Goal: Transaction & Acquisition: Purchase product/service

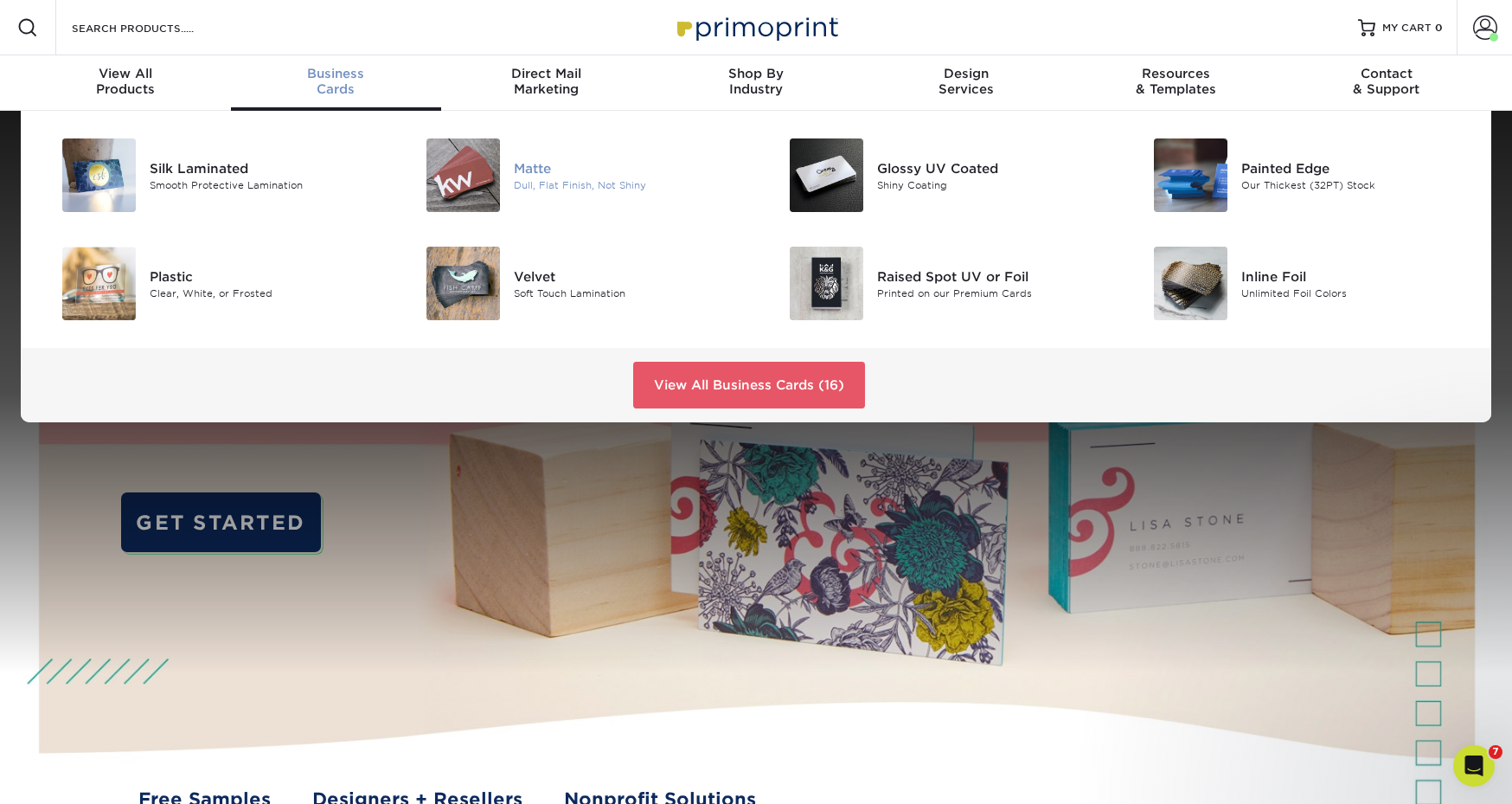
click at [521, 176] on div "Matte" at bounding box center [629, 167] width 230 height 19
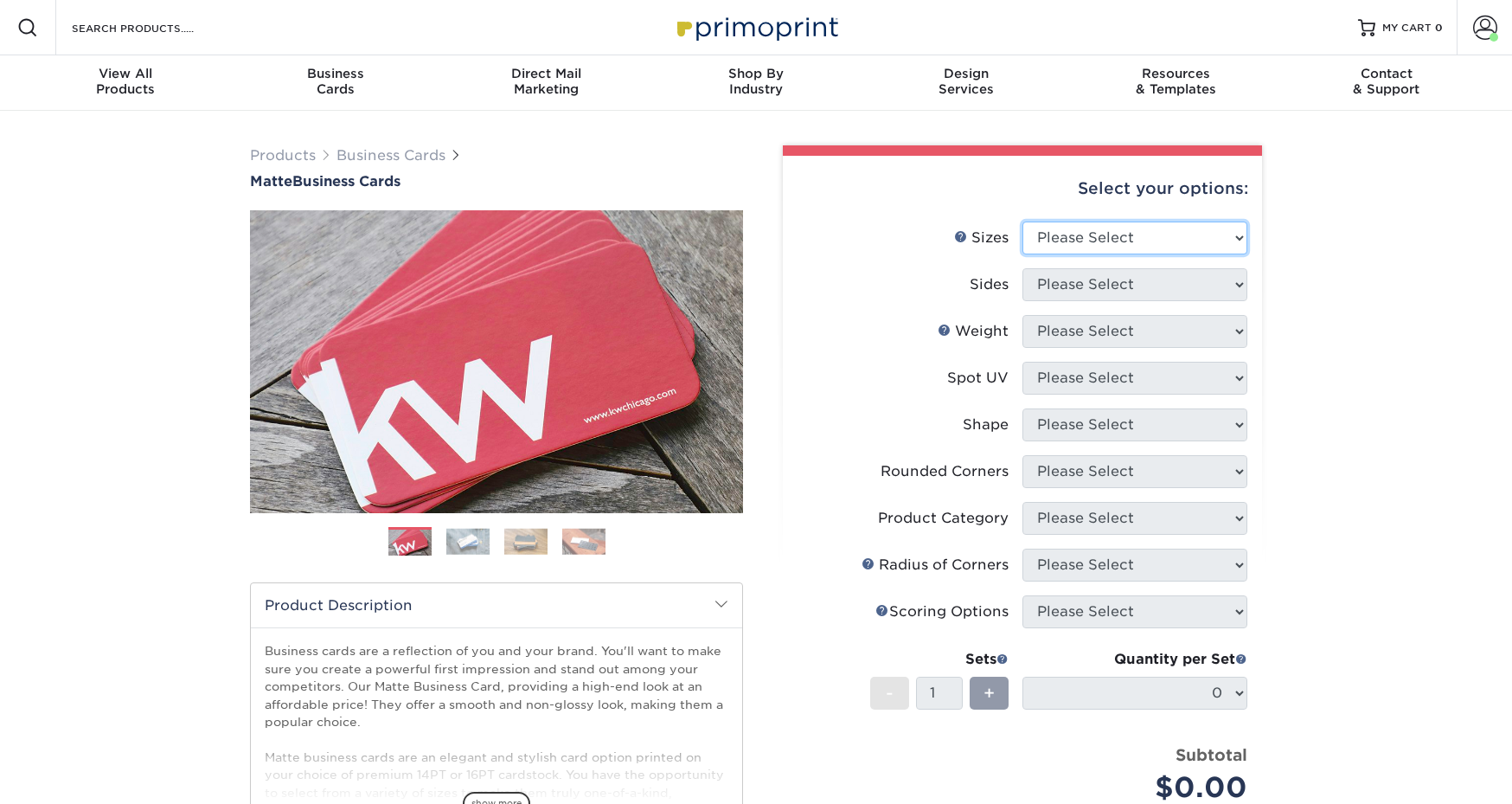
select select "2.00x3.50"
select select "13abbda7-1d64-4f25-8bb2-c179b224825d"
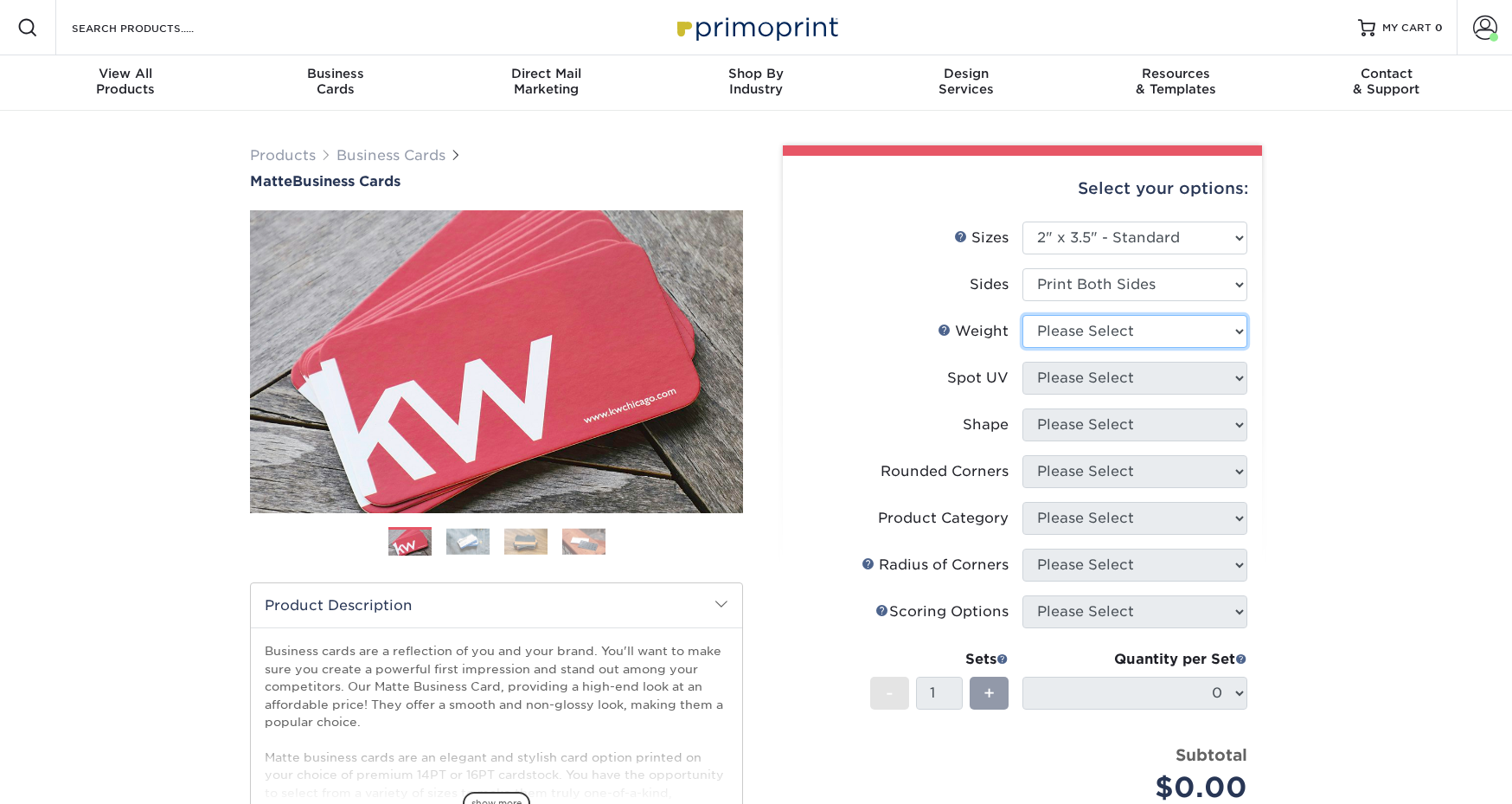
select select "16PT"
select select "3"
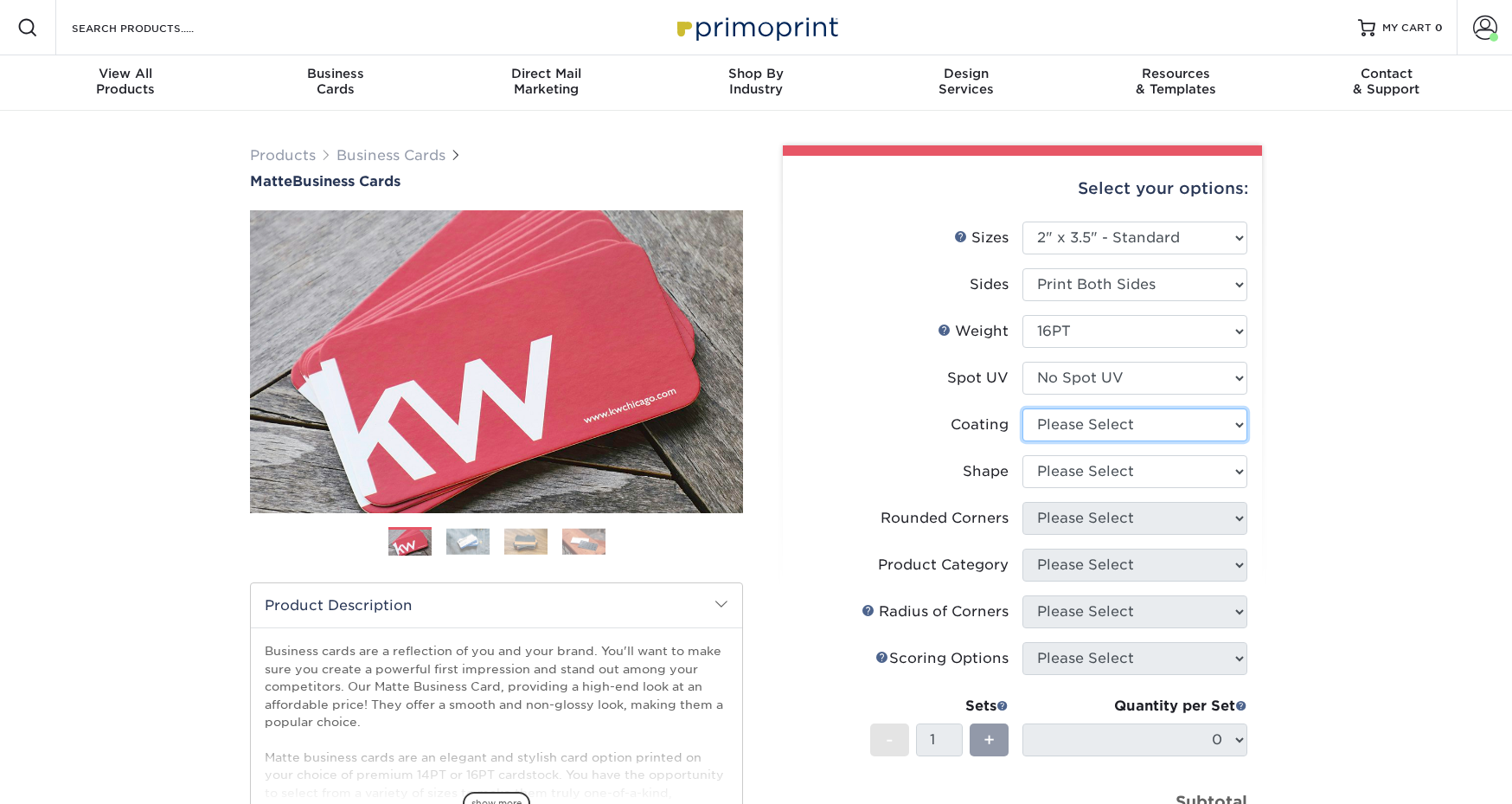
select select "121bb7b5-3b4d-429f-bd8d-bbf80e953313"
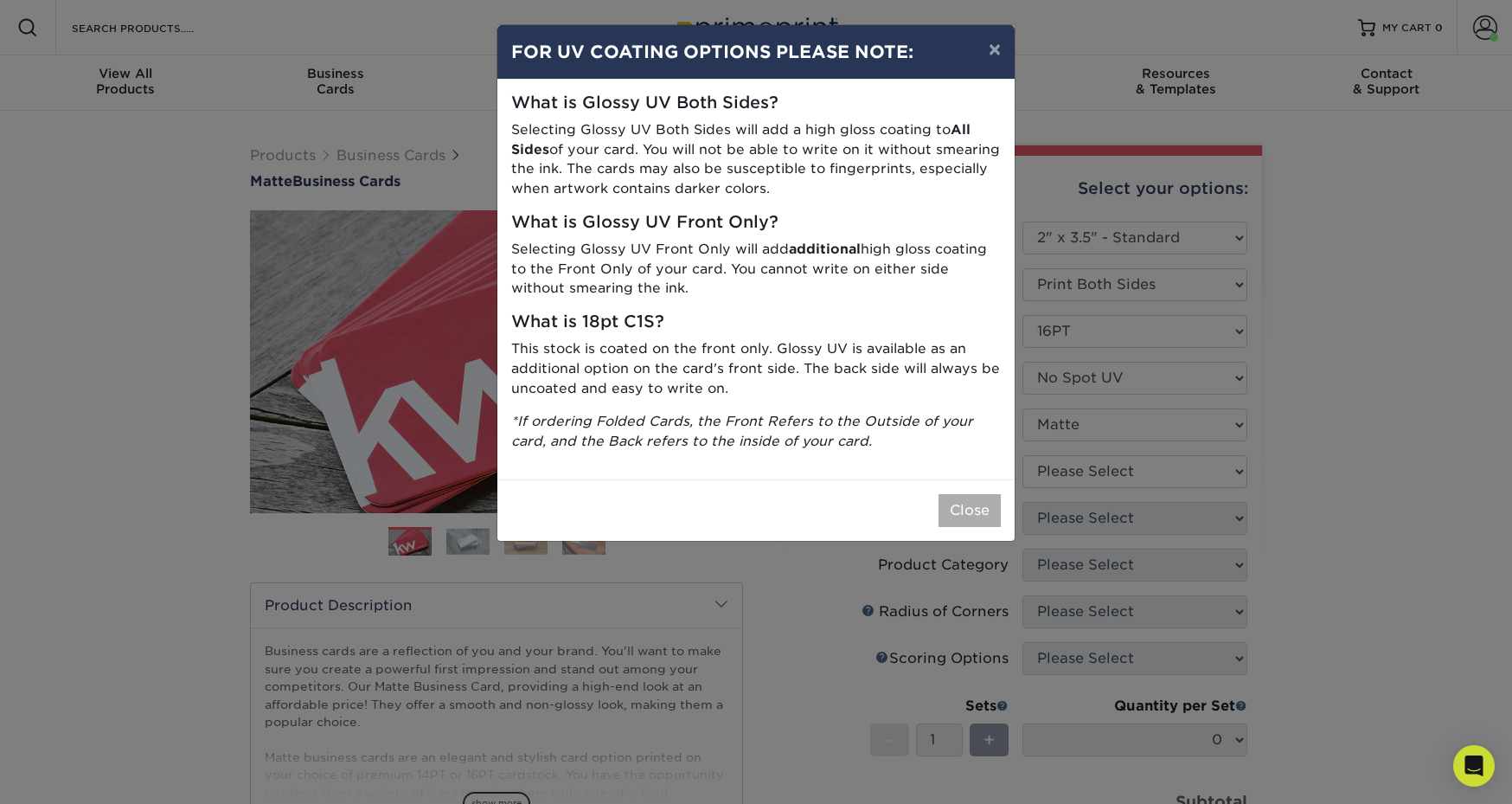
click at [975, 496] on button "Close" at bounding box center [969, 511] width 62 height 33
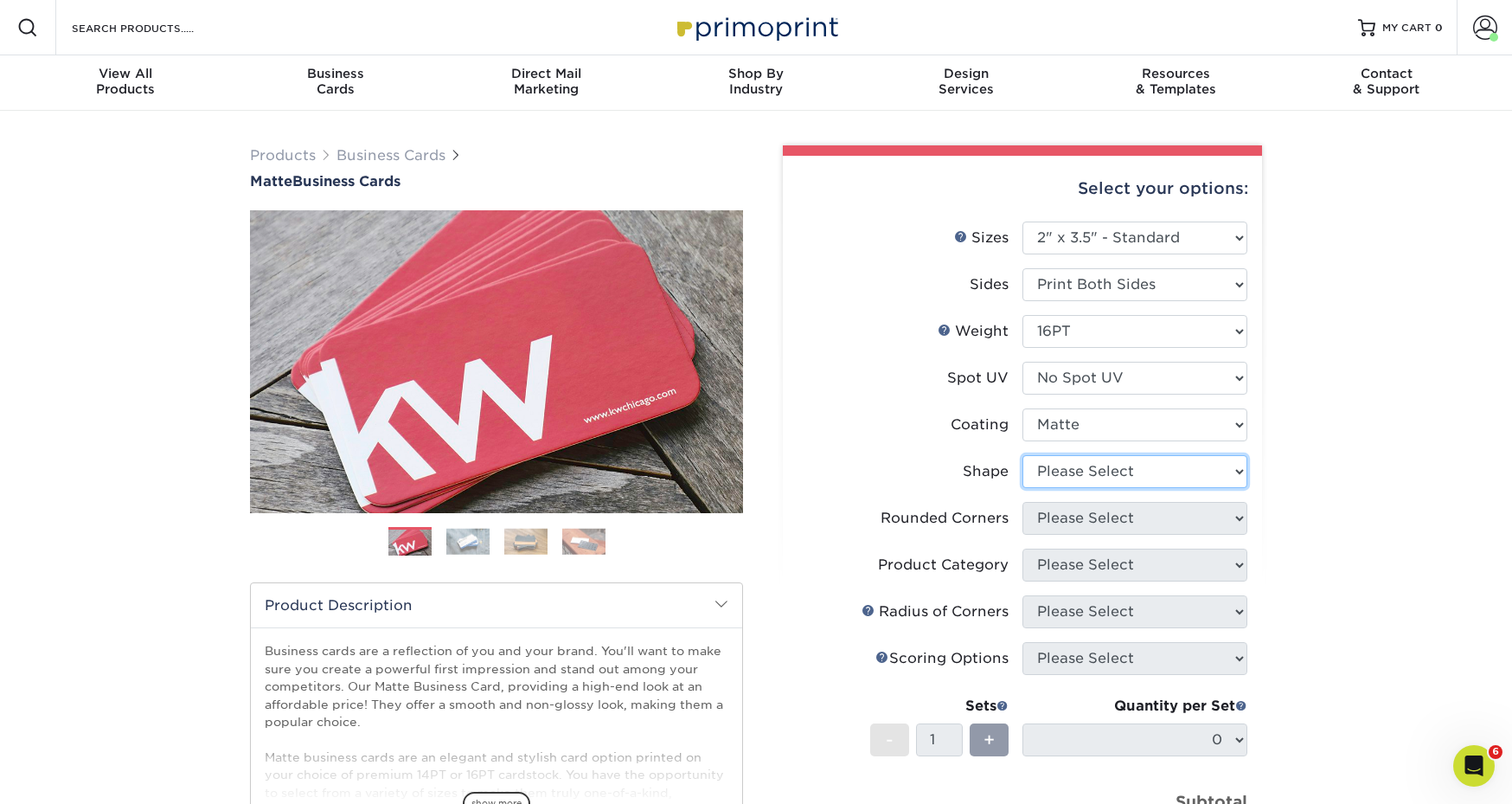
select select "standard"
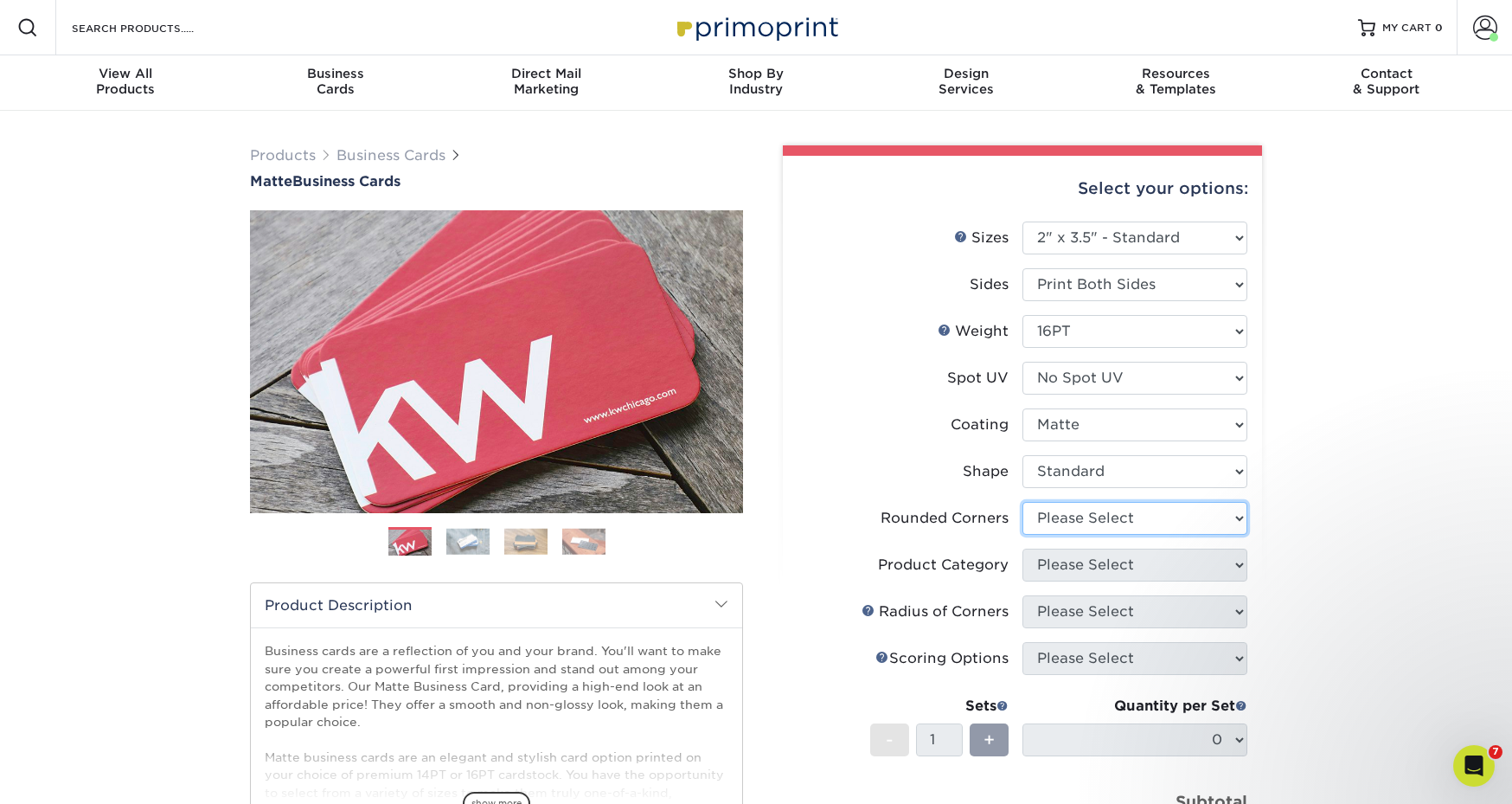
select select "0"
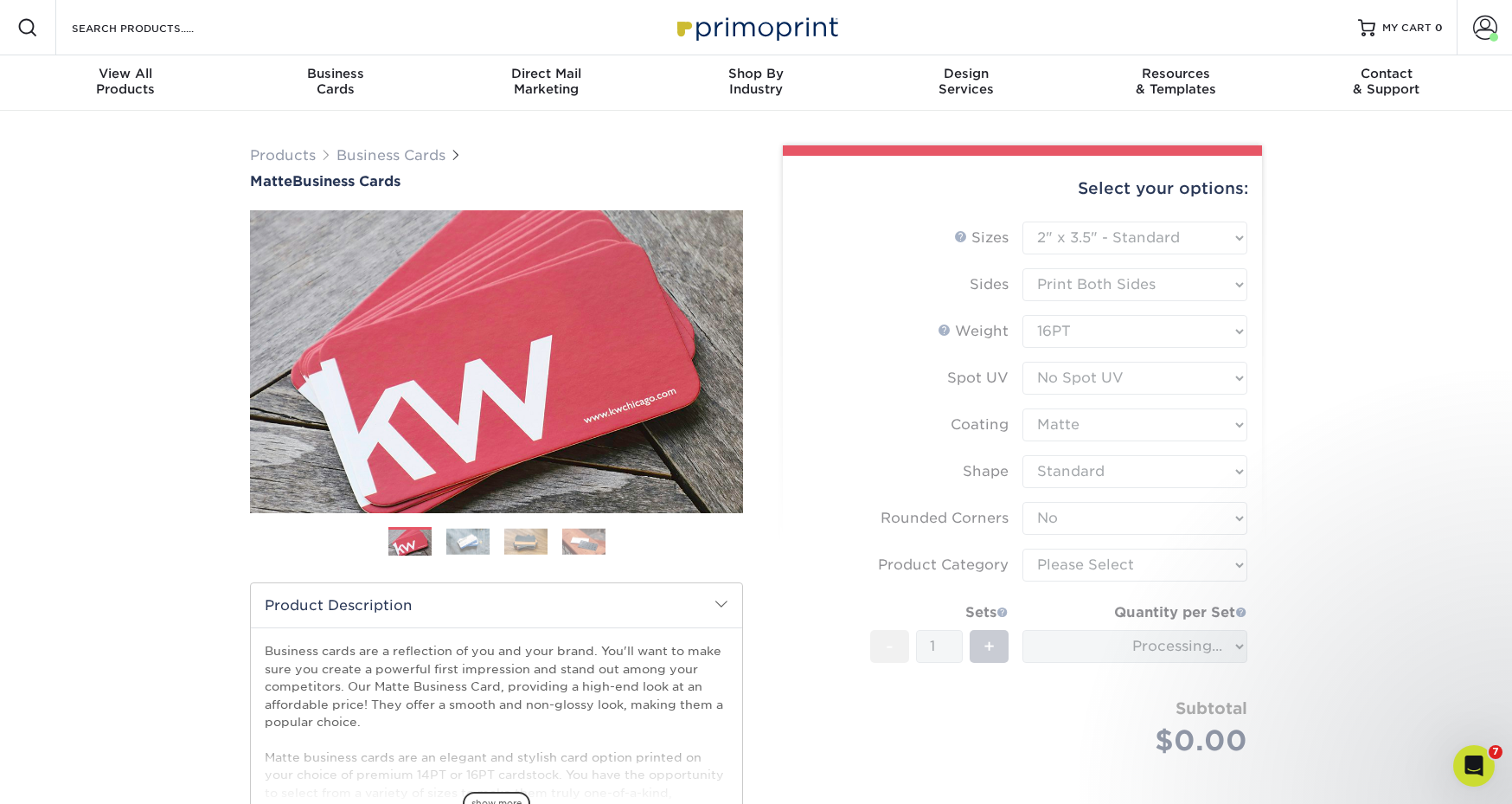
click at [1092, 566] on form "Sizes Help Sizes Please Select 1.5" x 3.5" - Mini 1.75" x 3.5" - Mini 2" x 2" -…" at bounding box center [1022, 509] width 451 height 575
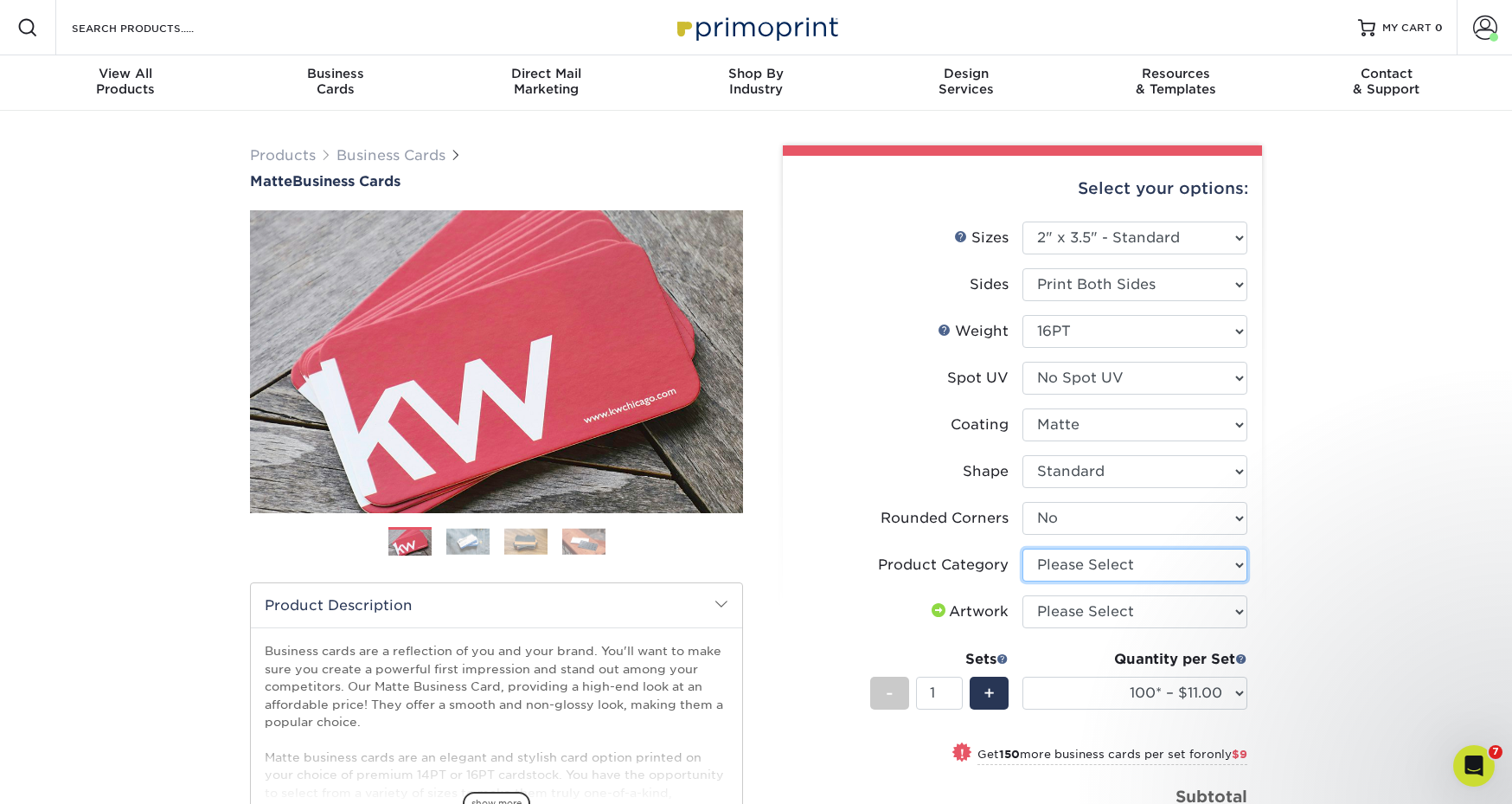
select select "3b5148f1-0588-4f88-a218-97bcfdce65c1"
select select "upload"
select select "1000 – $49.00"
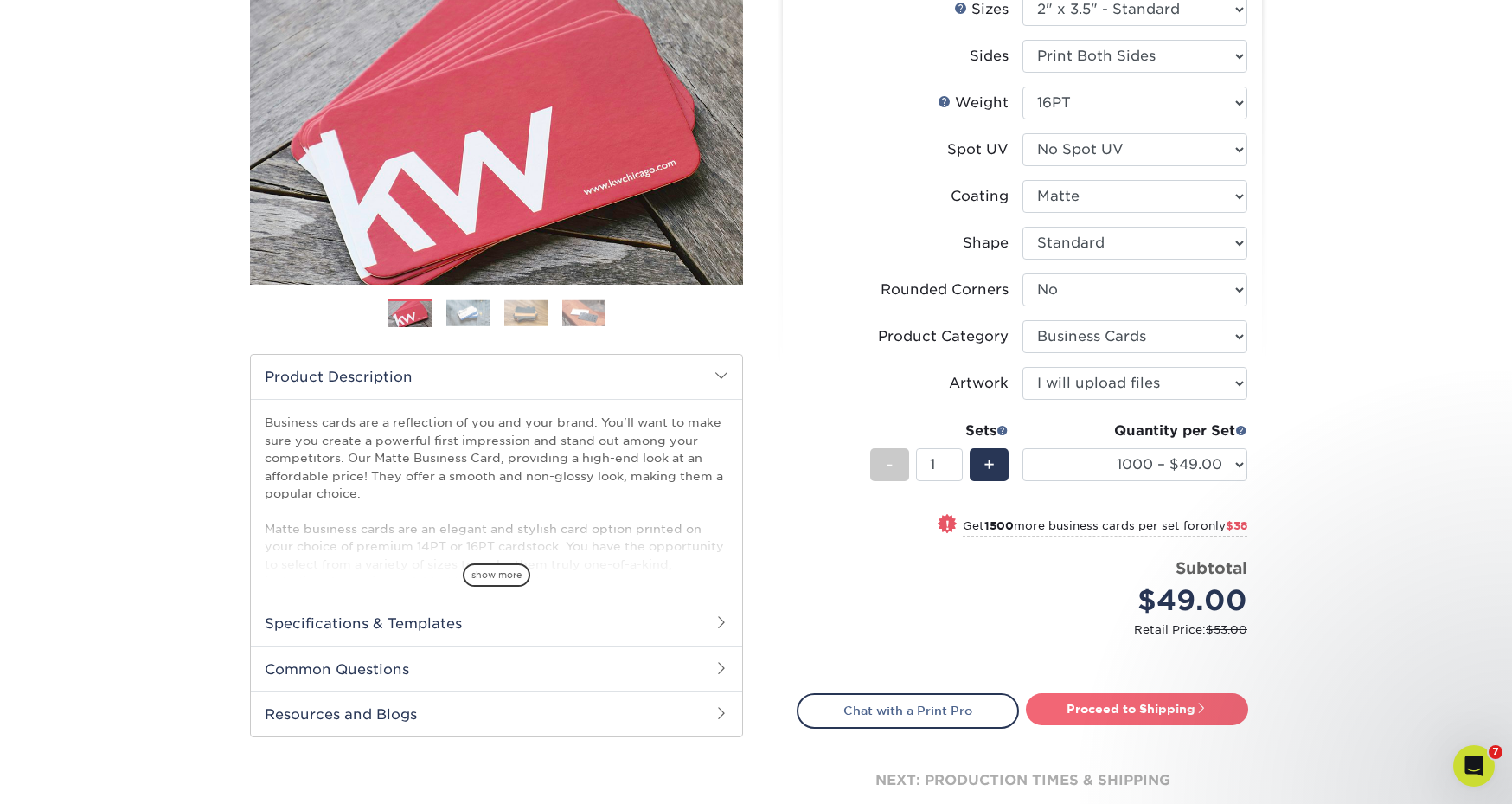
click at [1137, 706] on link "Proceed to Shipping" at bounding box center [1137, 708] width 223 height 31
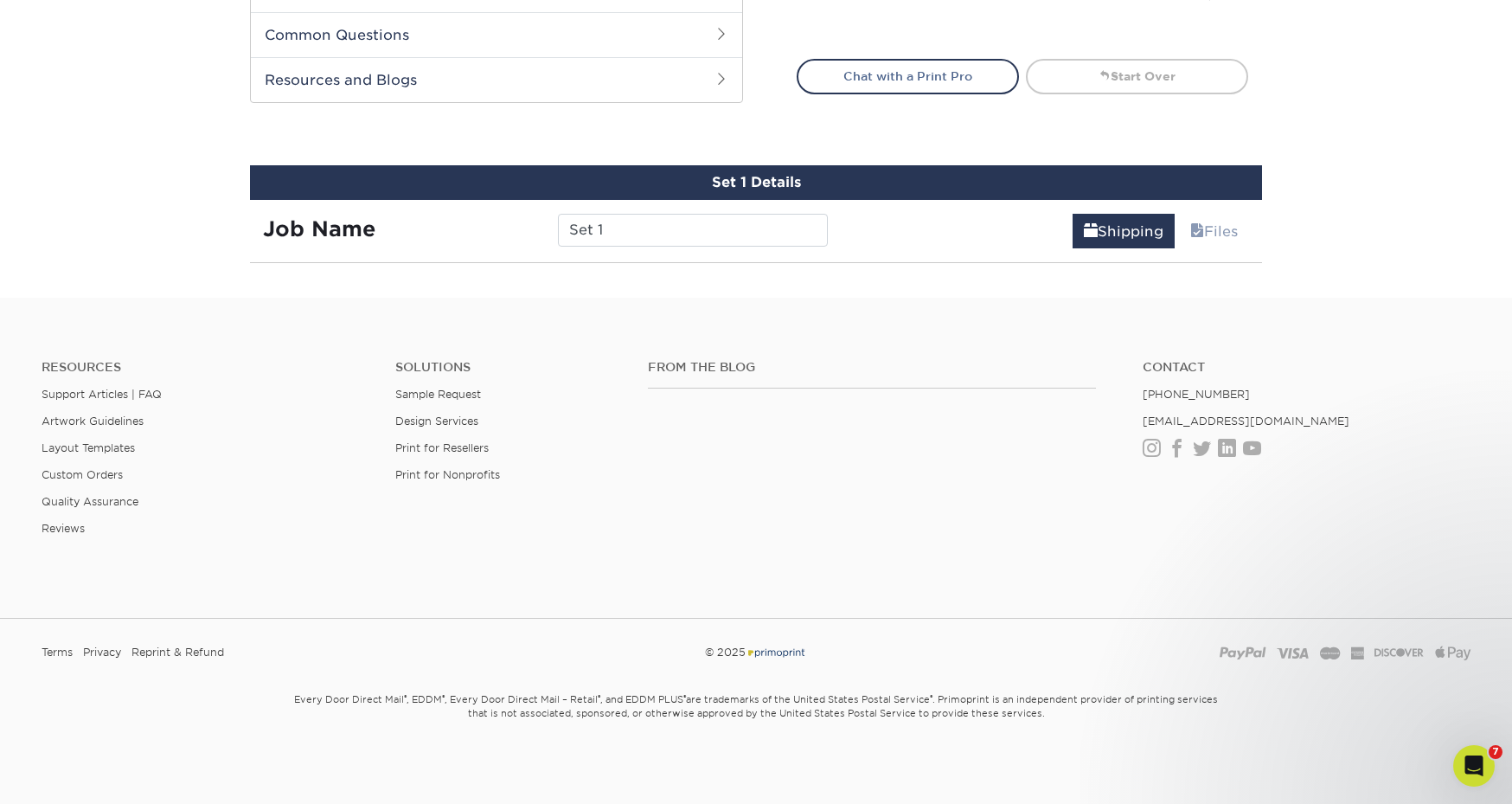
scroll to position [967, 0]
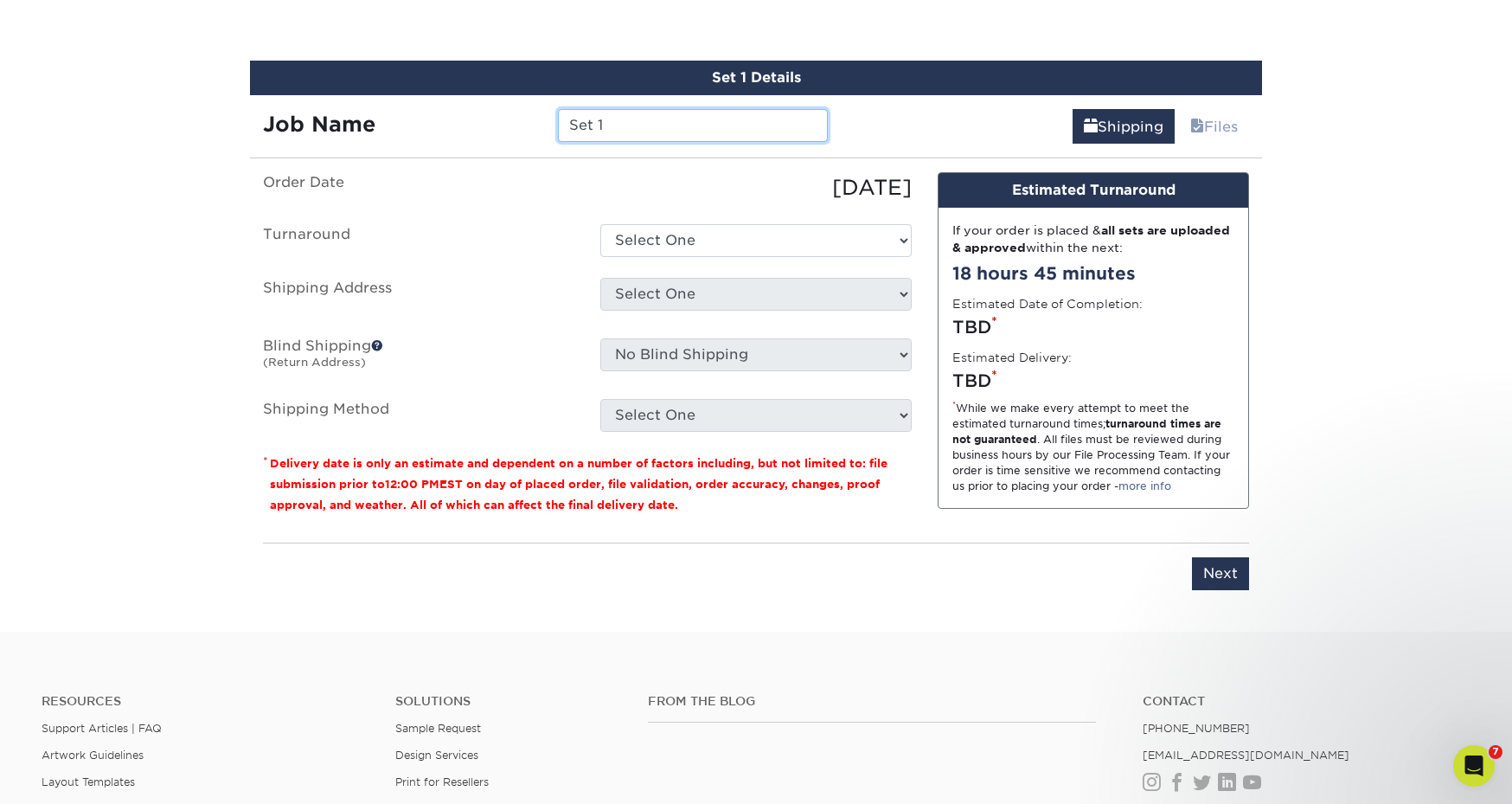
drag, startPoint x: 660, startPoint y: 127, endPoint x: 539, endPoint y: 111, distance: 122.1
click at [539, 111] on div "Job Name Set 1" at bounding box center [546, 125] width 591 height 33
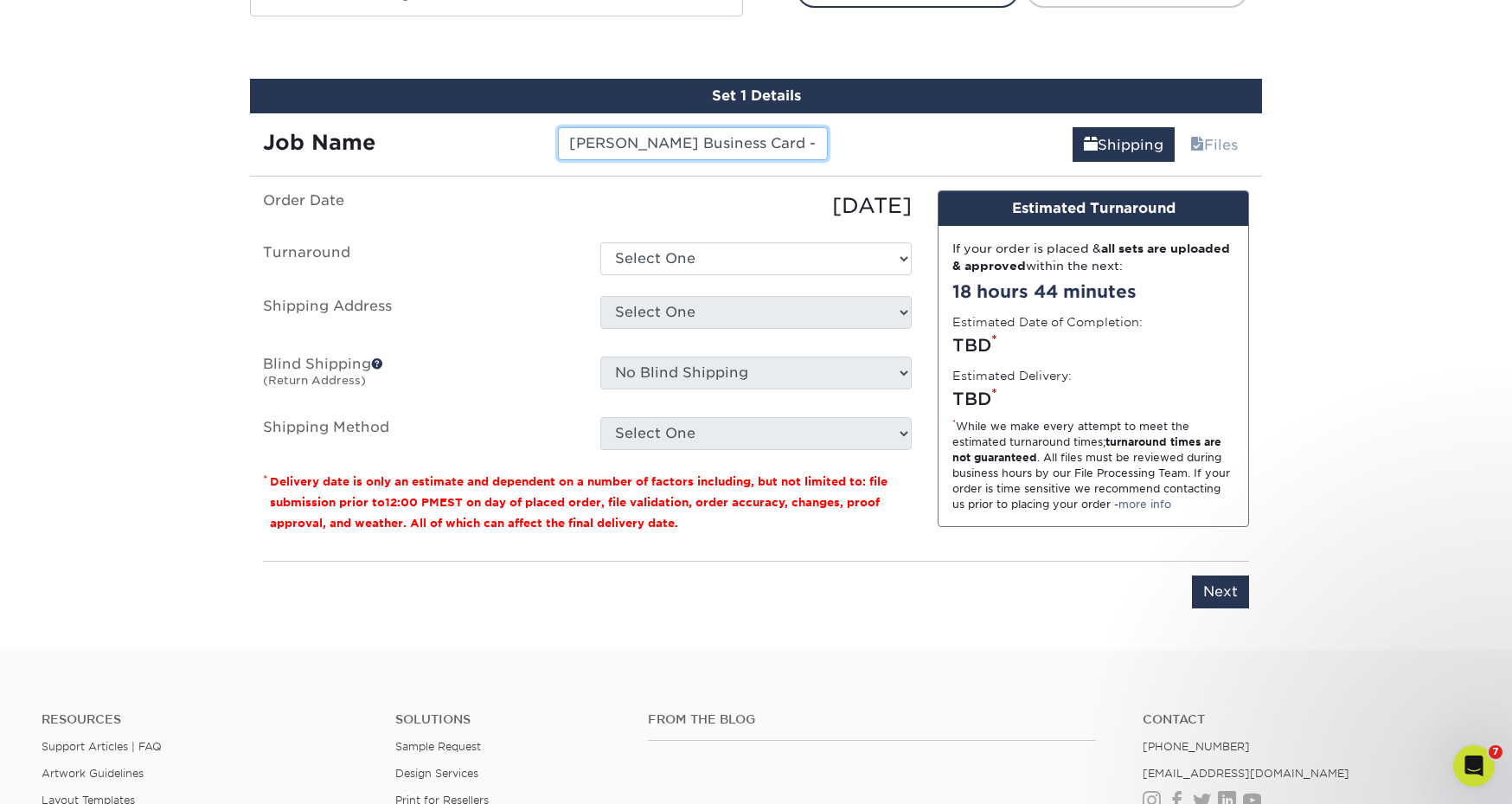
scroll to position [950, 0]
paste input "01-722-0100"
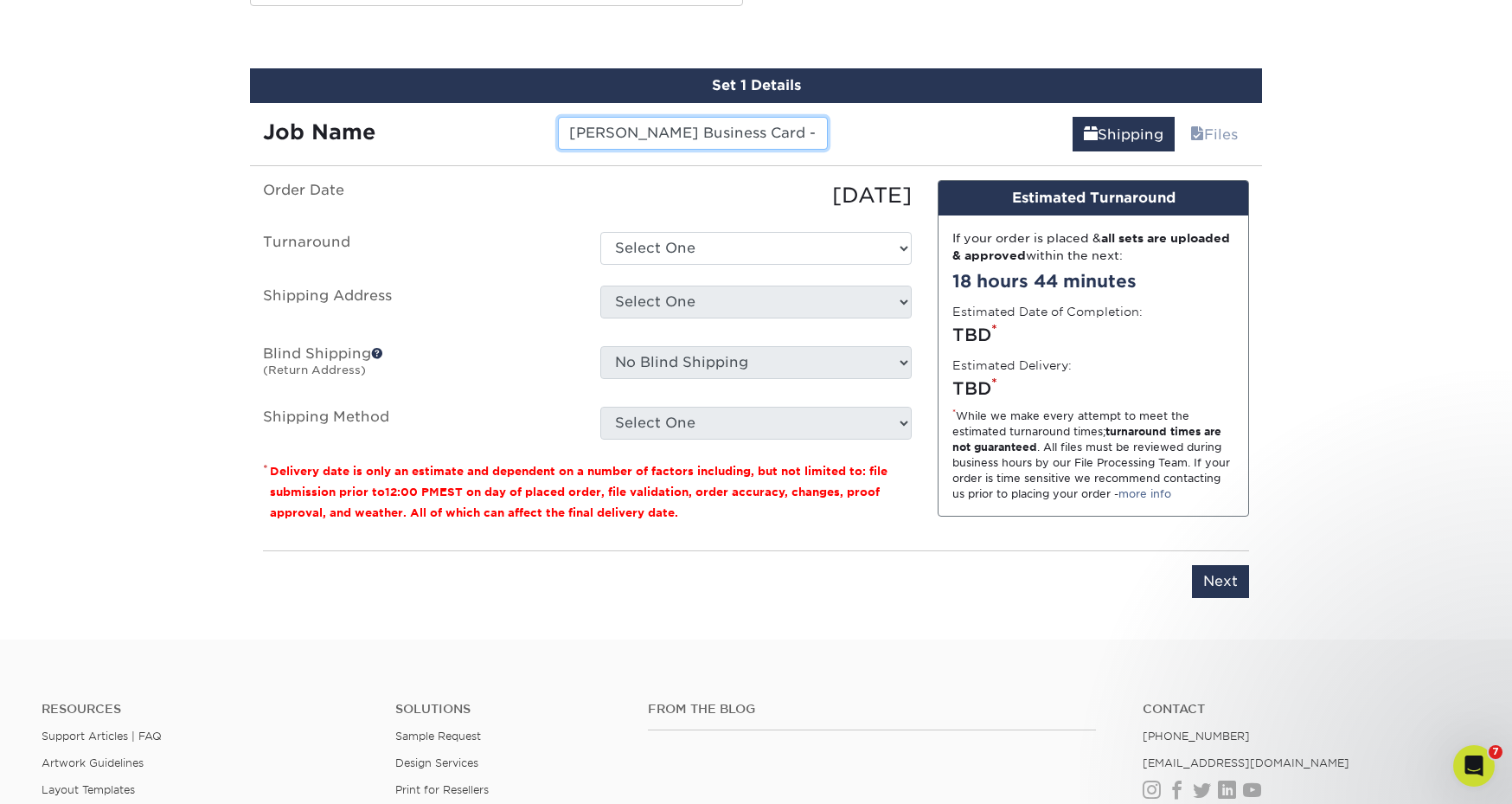
scroll to position [961, 0]
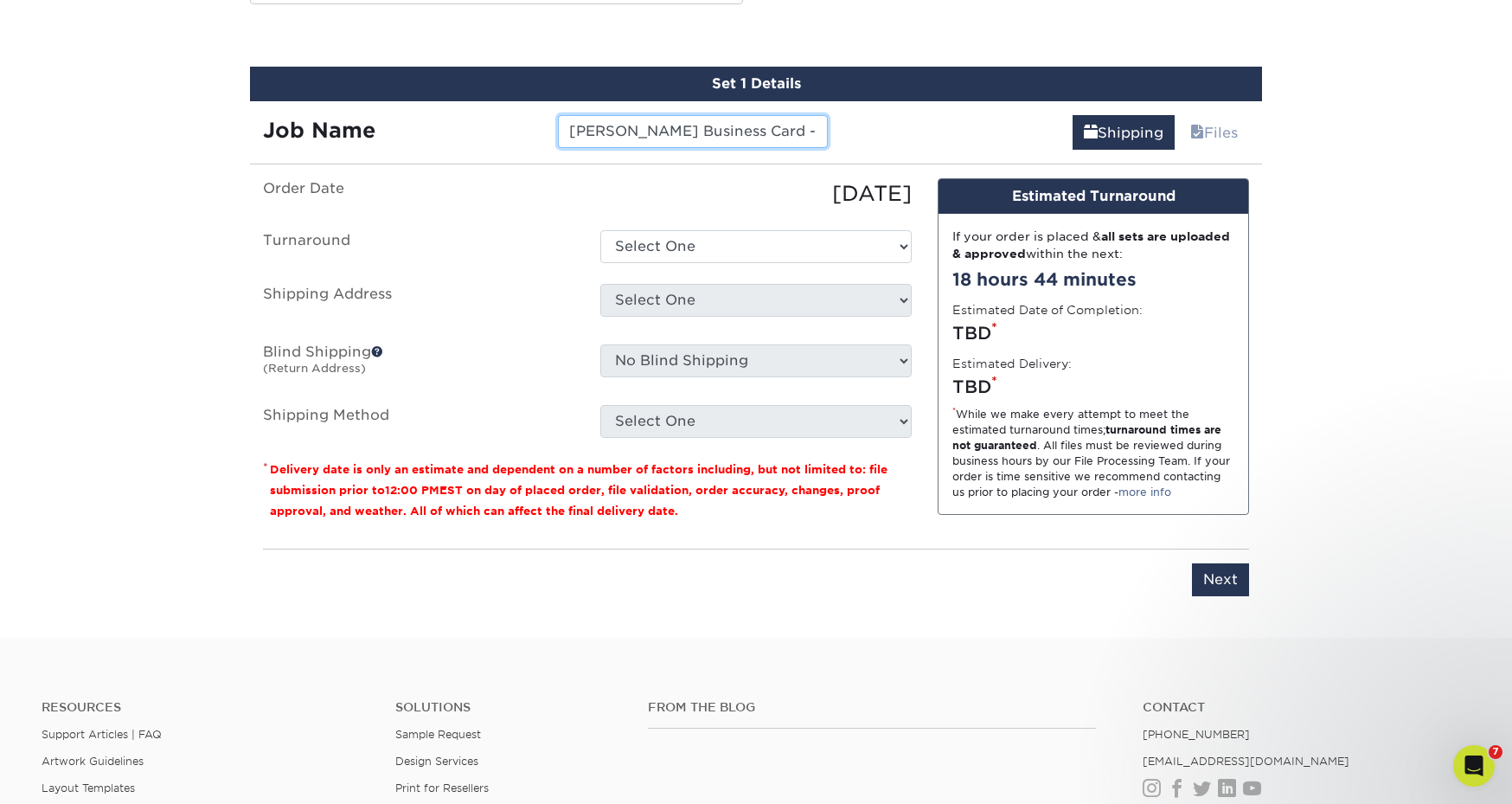
type input "Caroline Richmond Business Card - 01-722-0100"
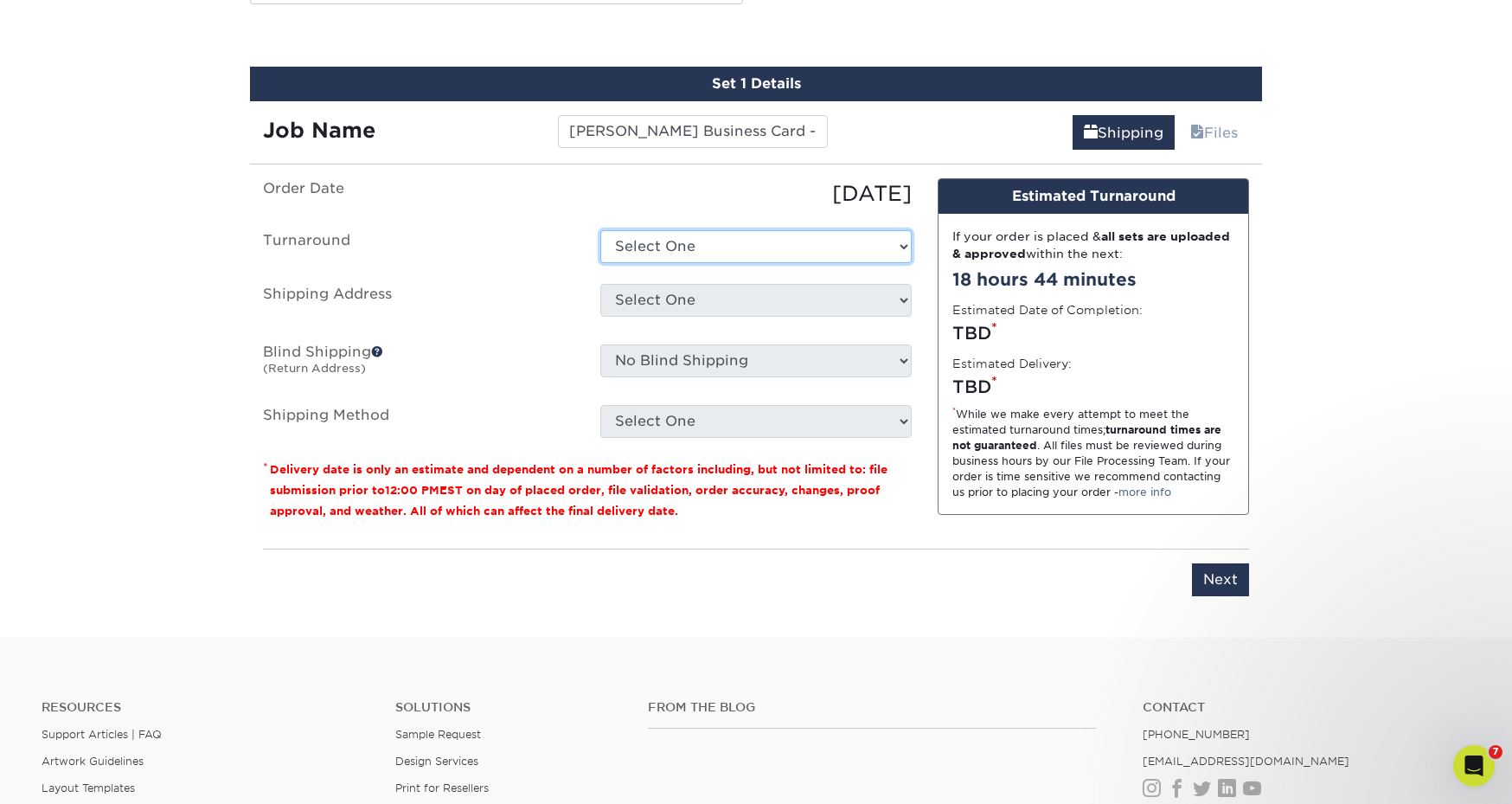
select select "2167d3a5-02fc-4384-86ce-e339e30b5e03"
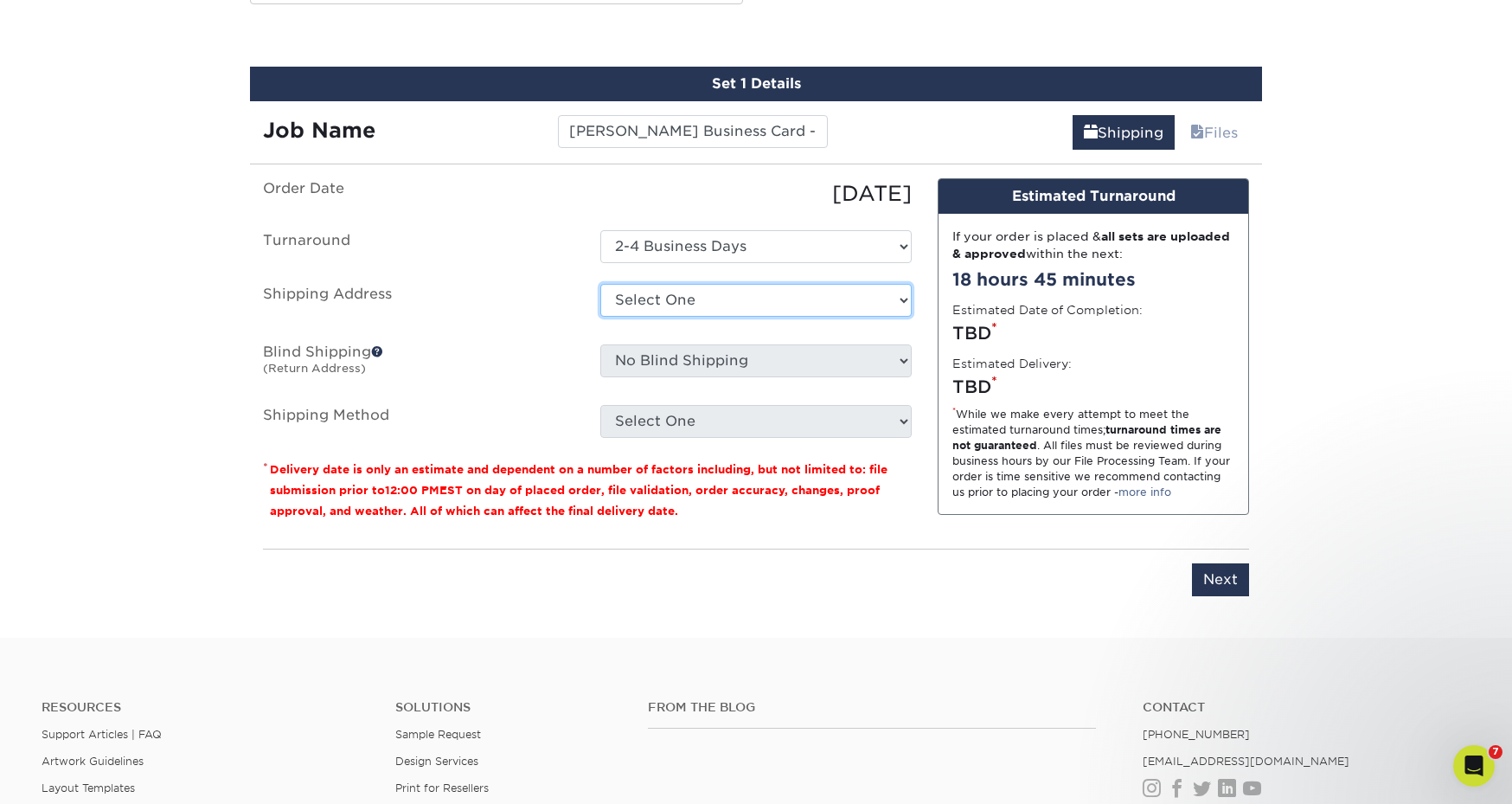
select select "61229"
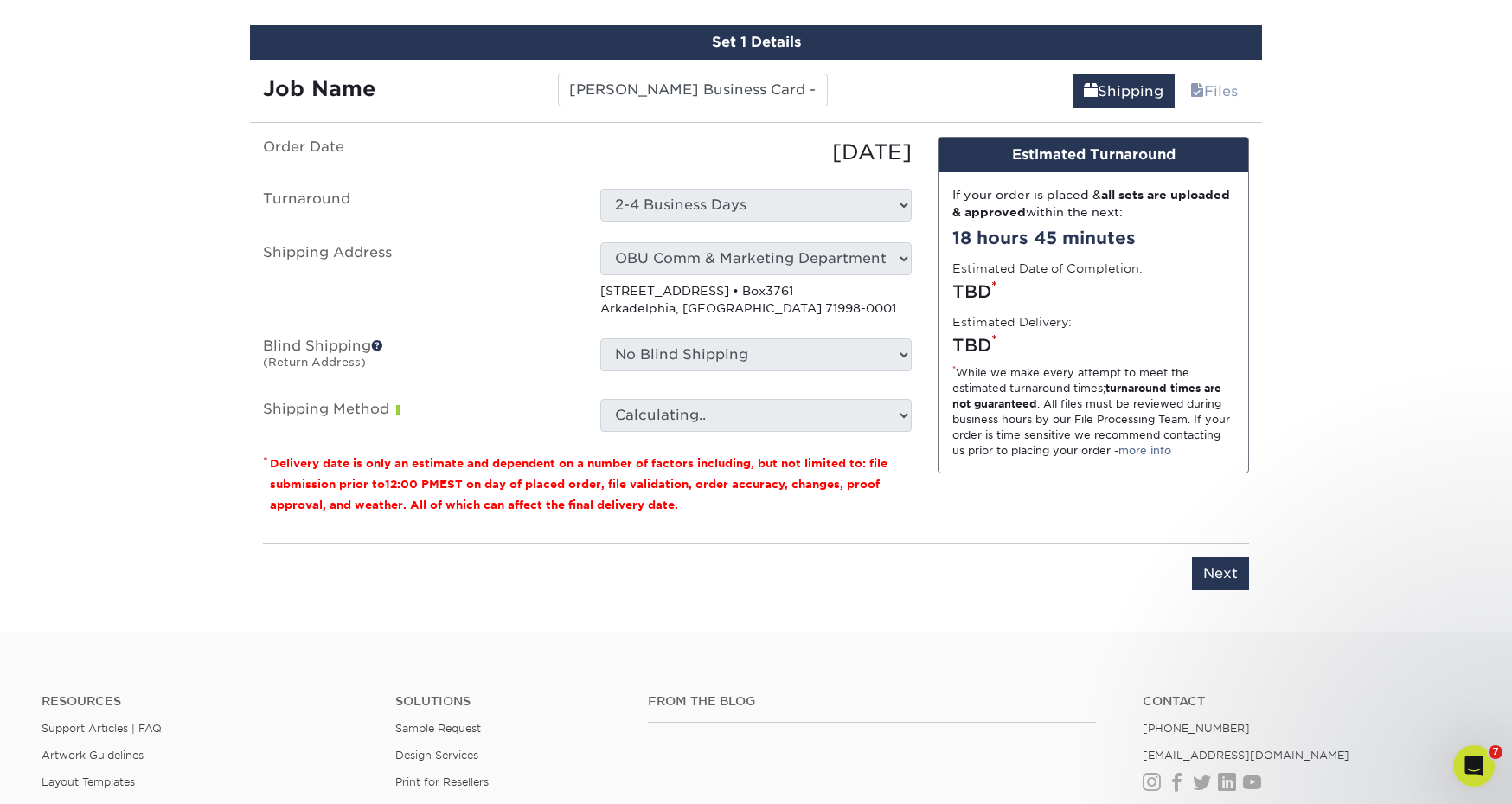
scroll to position [1002, 0]
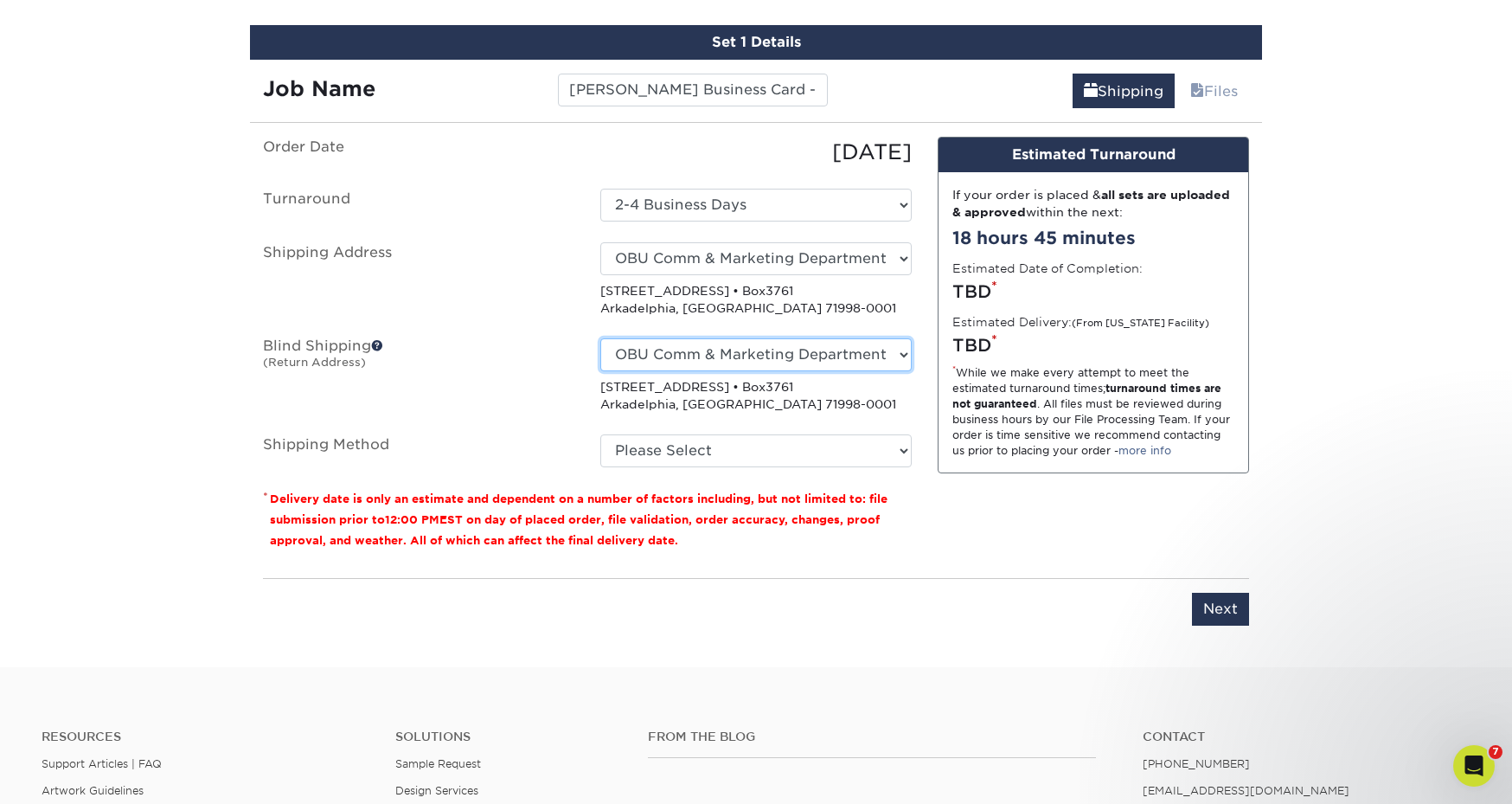
select select "-1"
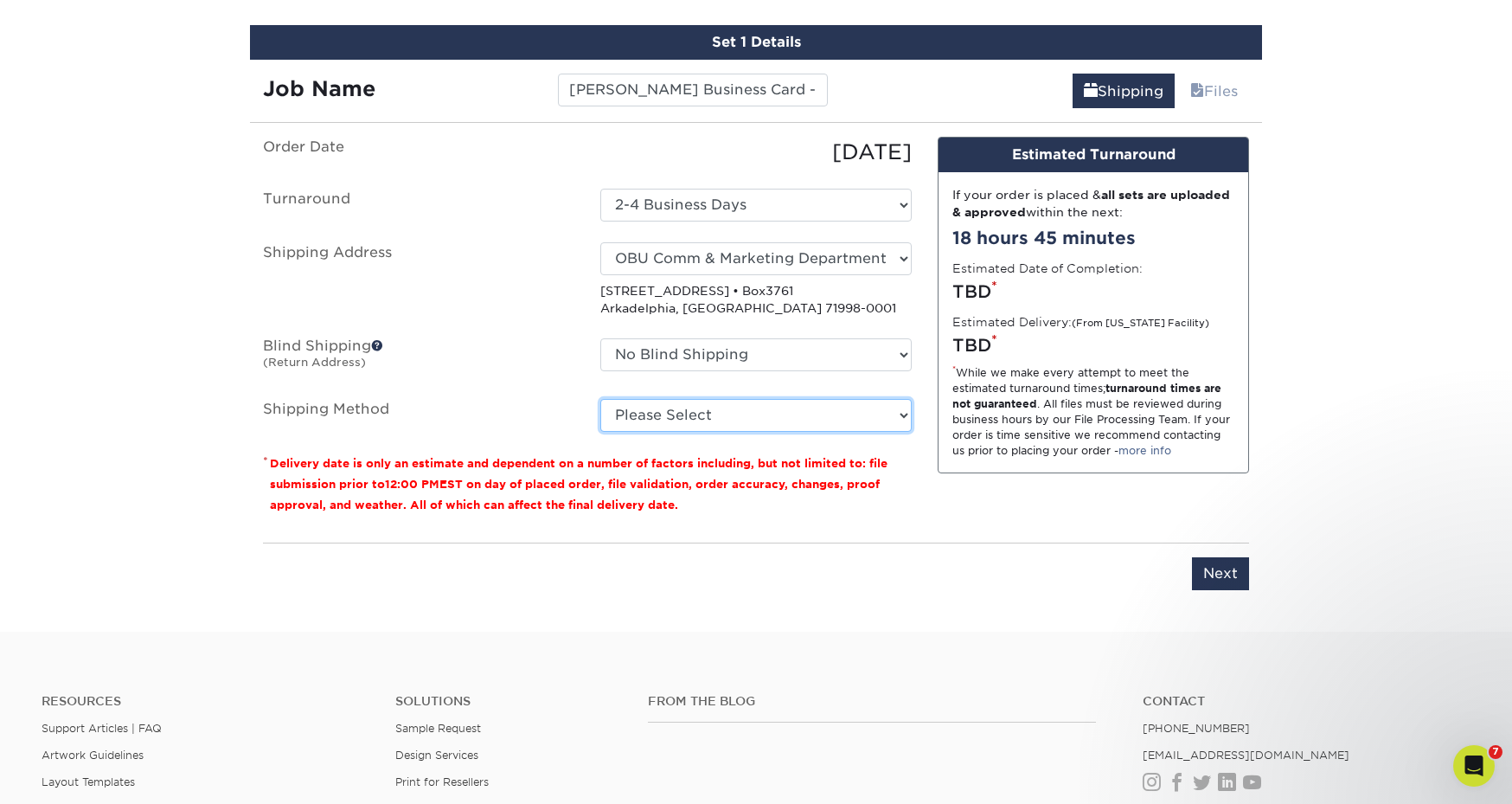
select select "03"
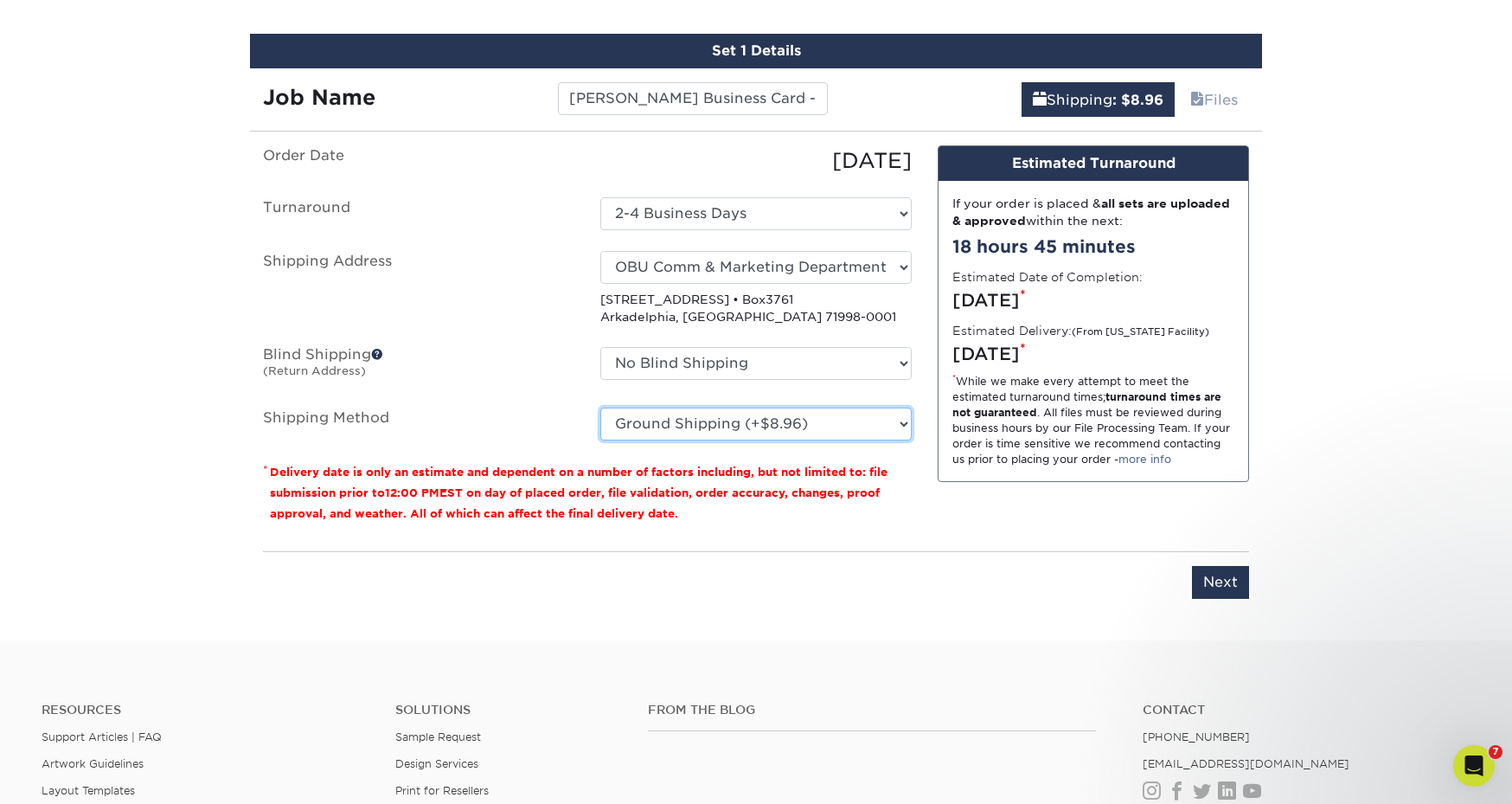
scroll to position [994, 0]
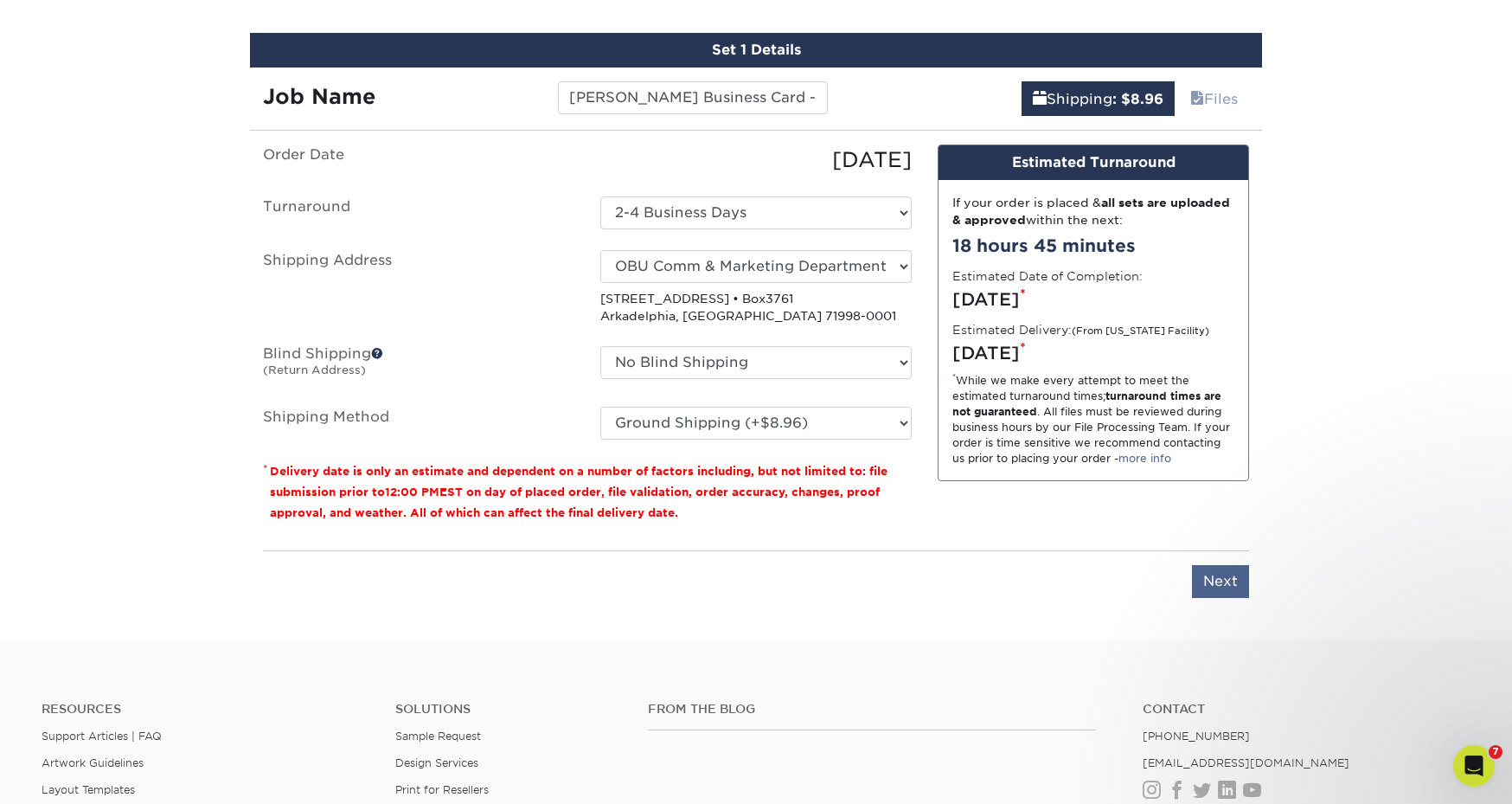
click at [1234, 573] on input "Next" at bounding box center [1221, 581] width 57 height 33
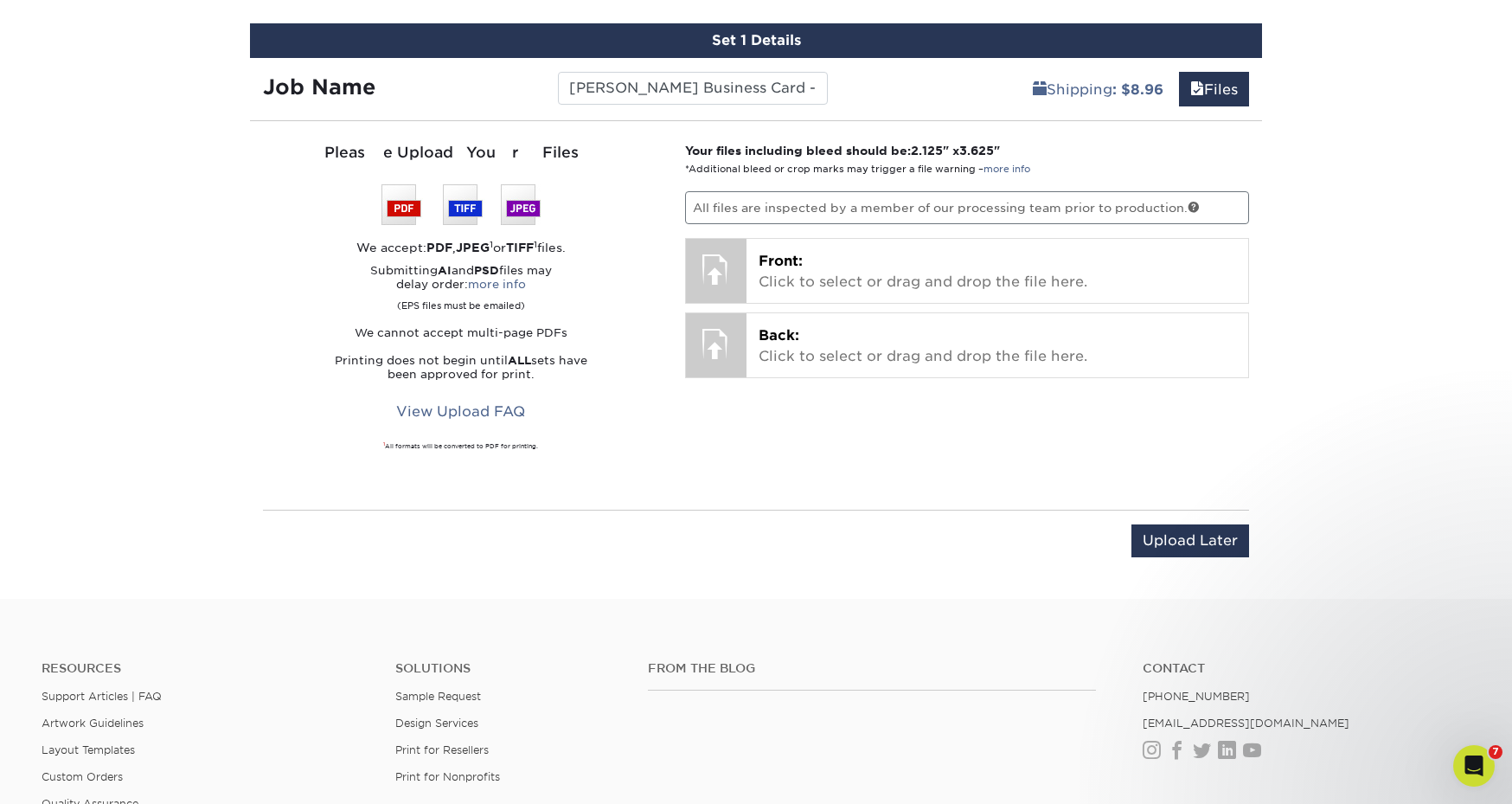
scroll to position [1011, 0]
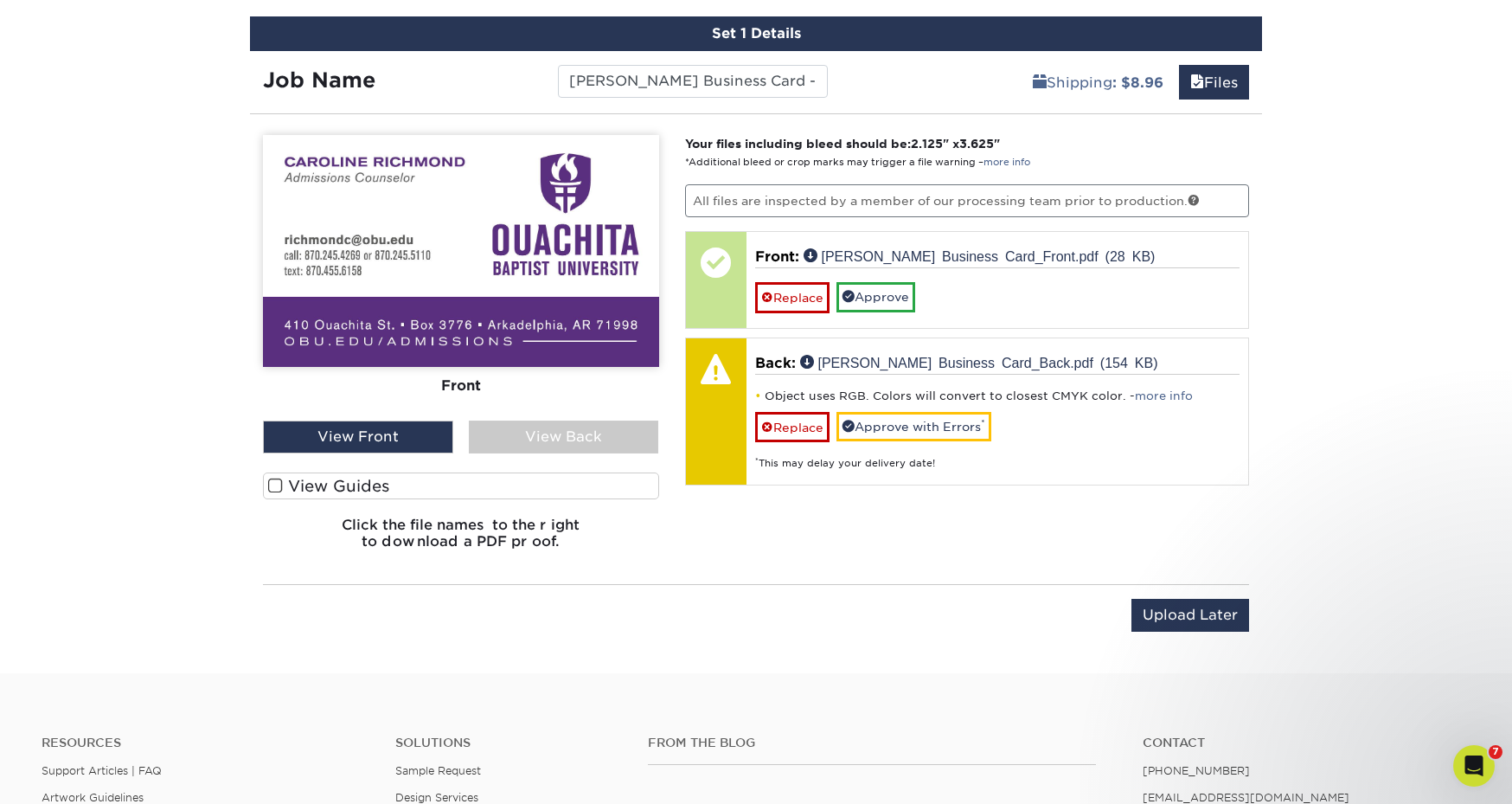
drag, startPoint x: 821, startPoint y: 423, endPoint x: 802, endPoint y: 421, distance: 19.1
click at [821, 423] on link "Replace" at bounding box center [792, 427] width 74 height 31
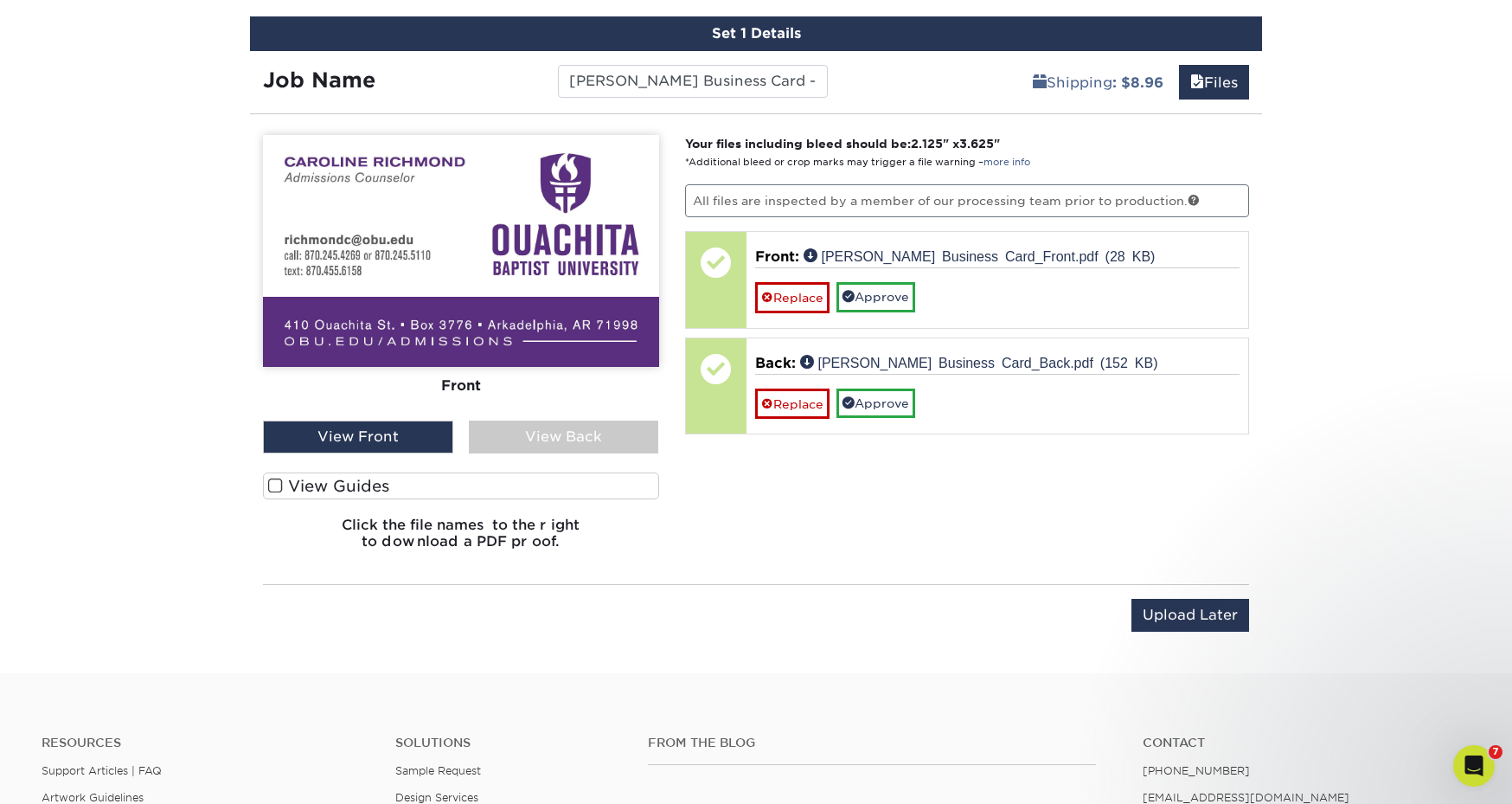
click at [283, 486] on label "View Guides" at bounding box center [461, 485] width 397 height 27
click at [0, 0] on input "View Guides" at bounding box center [0, 0] width 0 height 0
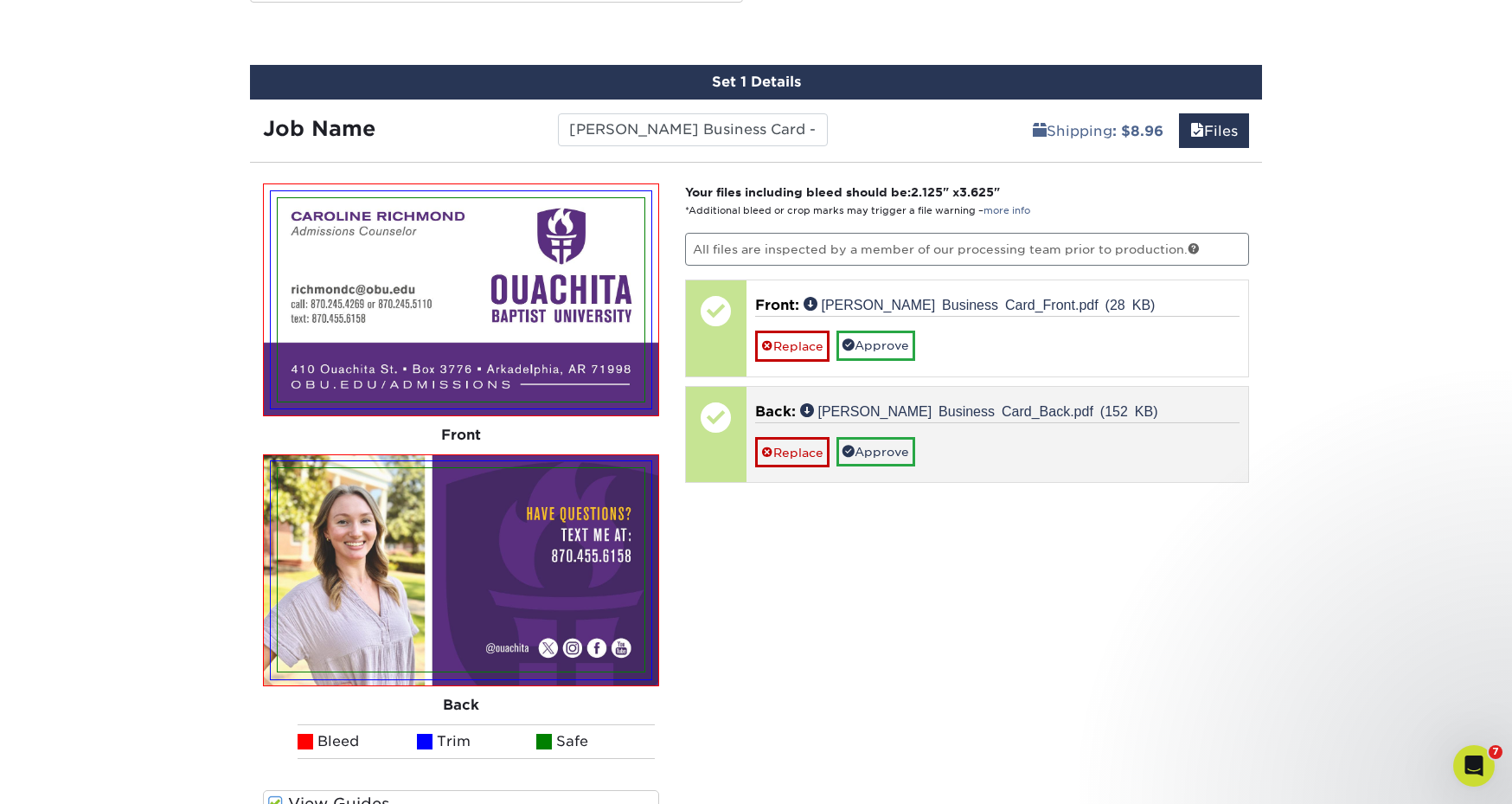
scroll to position [964, 0]
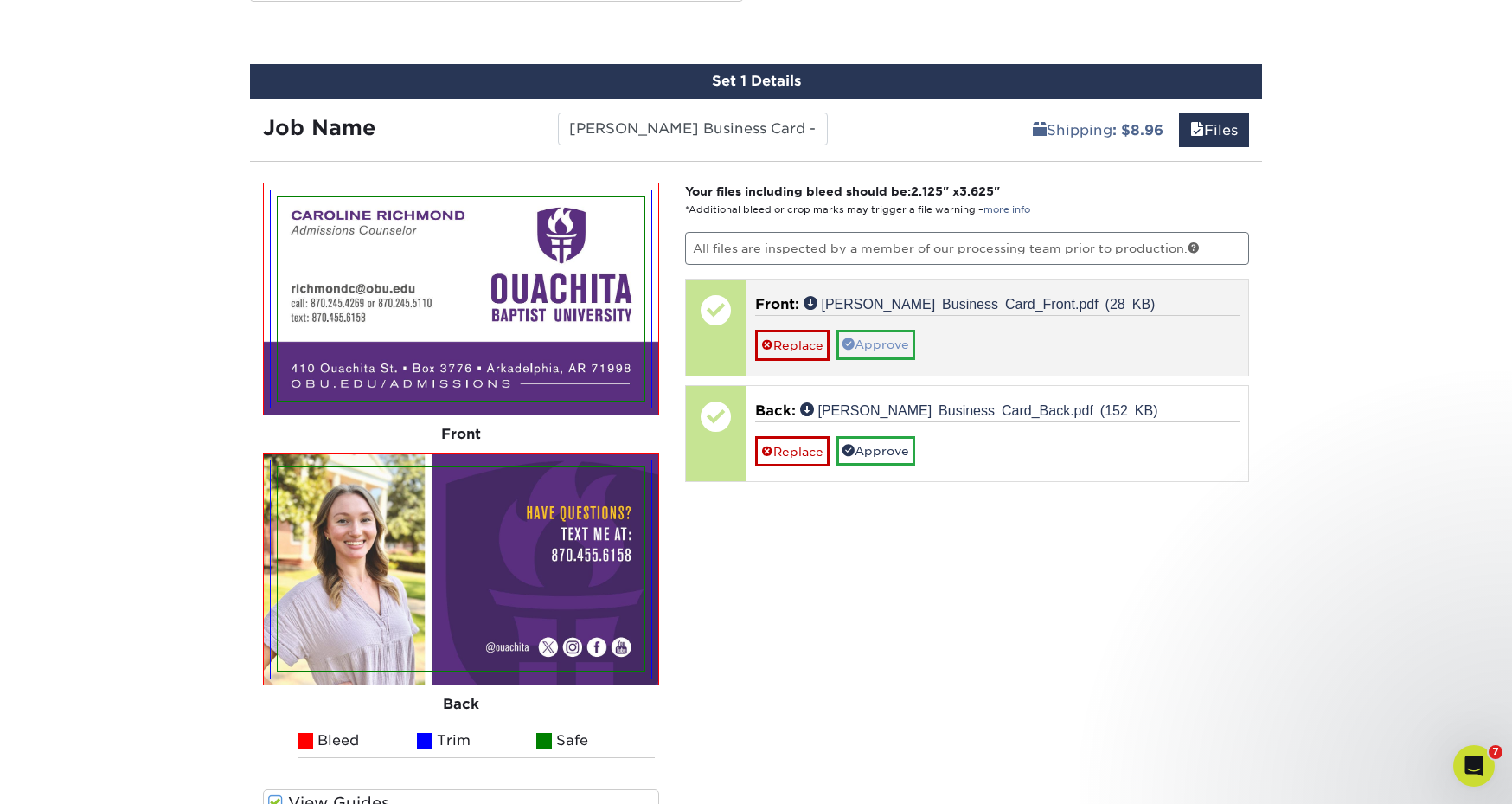
click at [857, 346] on link "Approve" at bounding box center [876, 344] width 79 height 30
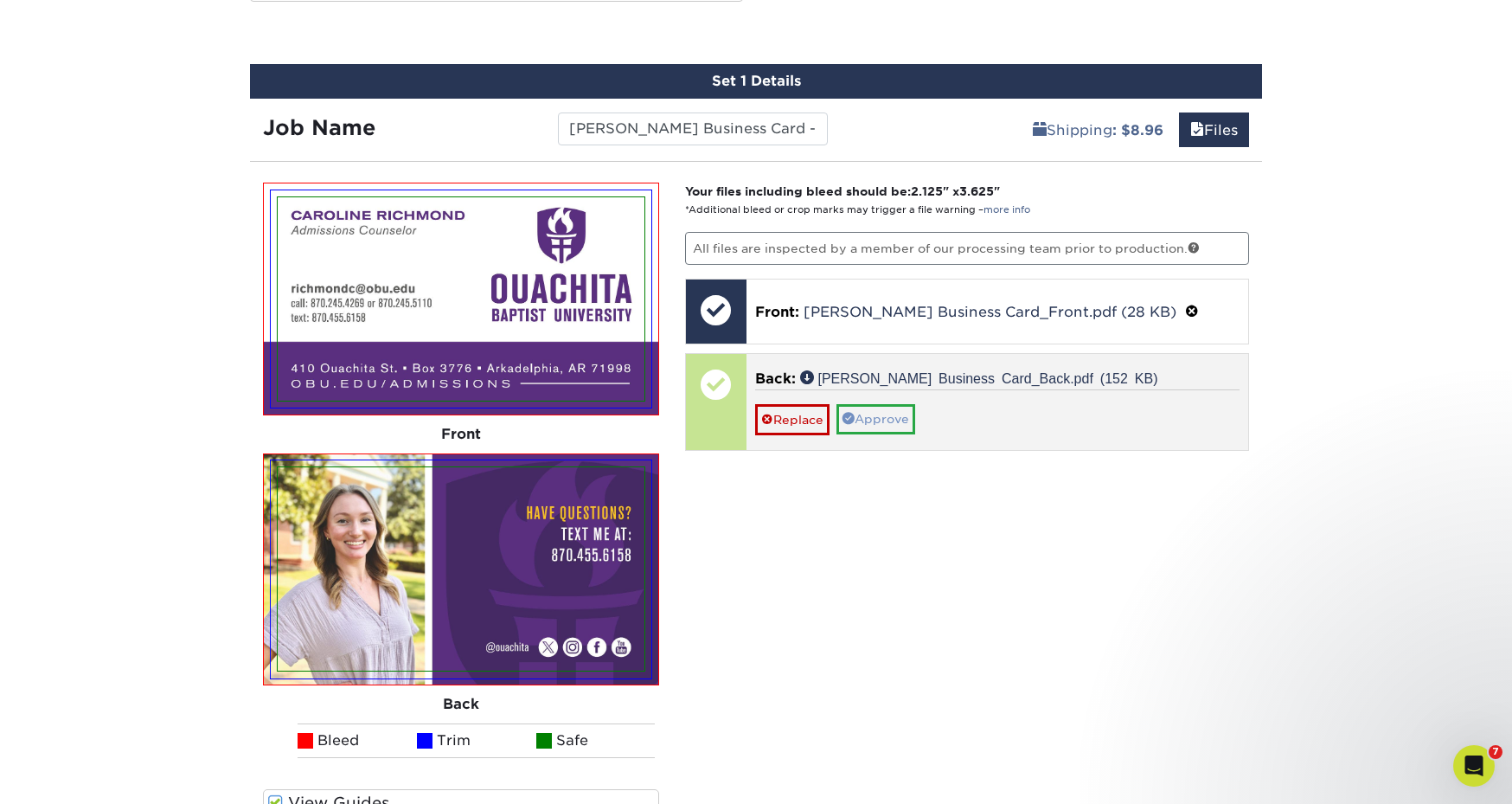
click at [878, 420] on link "Approve" at bounding box center [876, 418] width 79 height 30
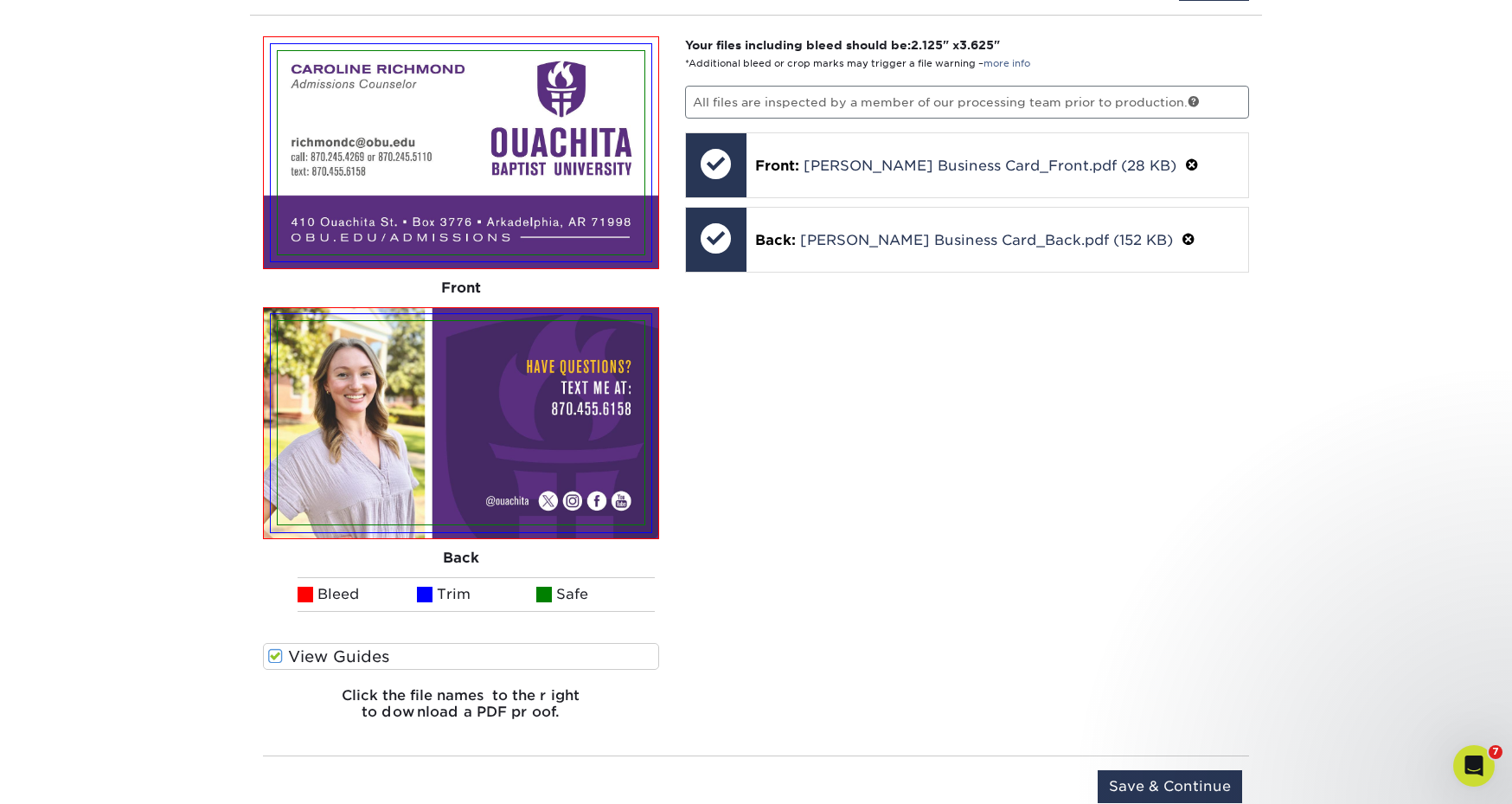
scroll to position [1195, 0]
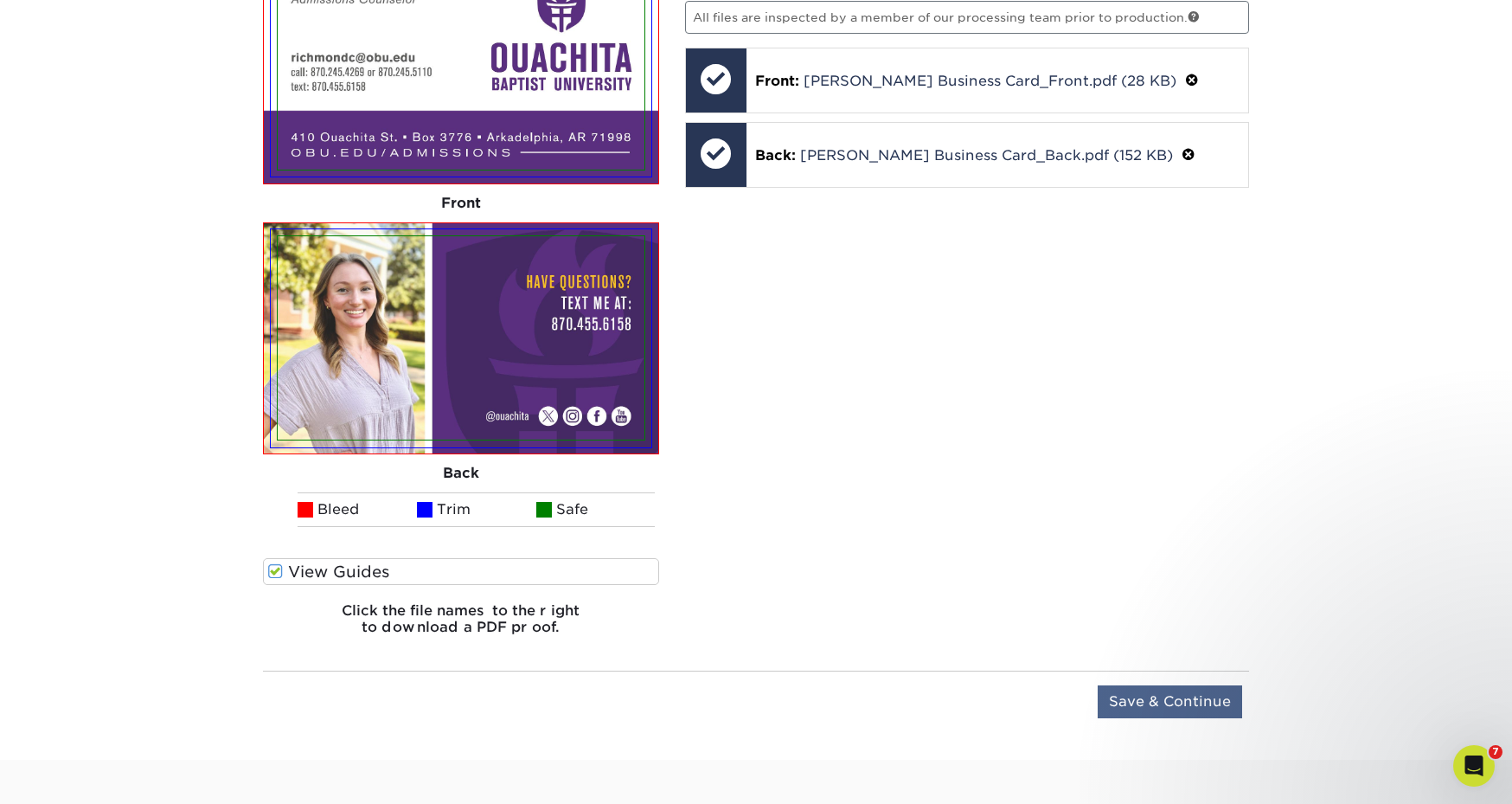
click at [1128, 698] on input "Save & Continue" at bounding box center [1170, 702] width 144 height 33
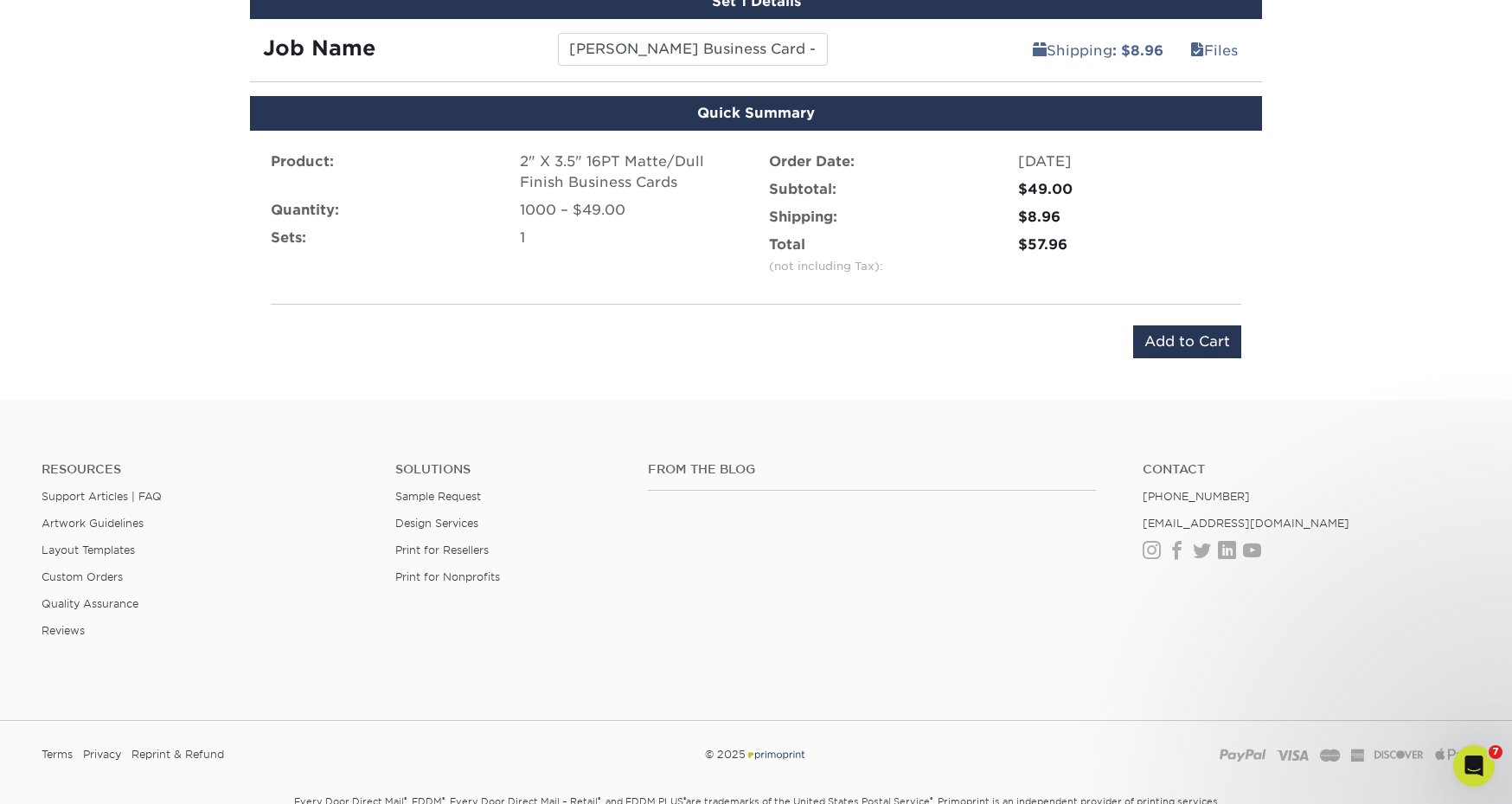
scroll to position [1030, 0]
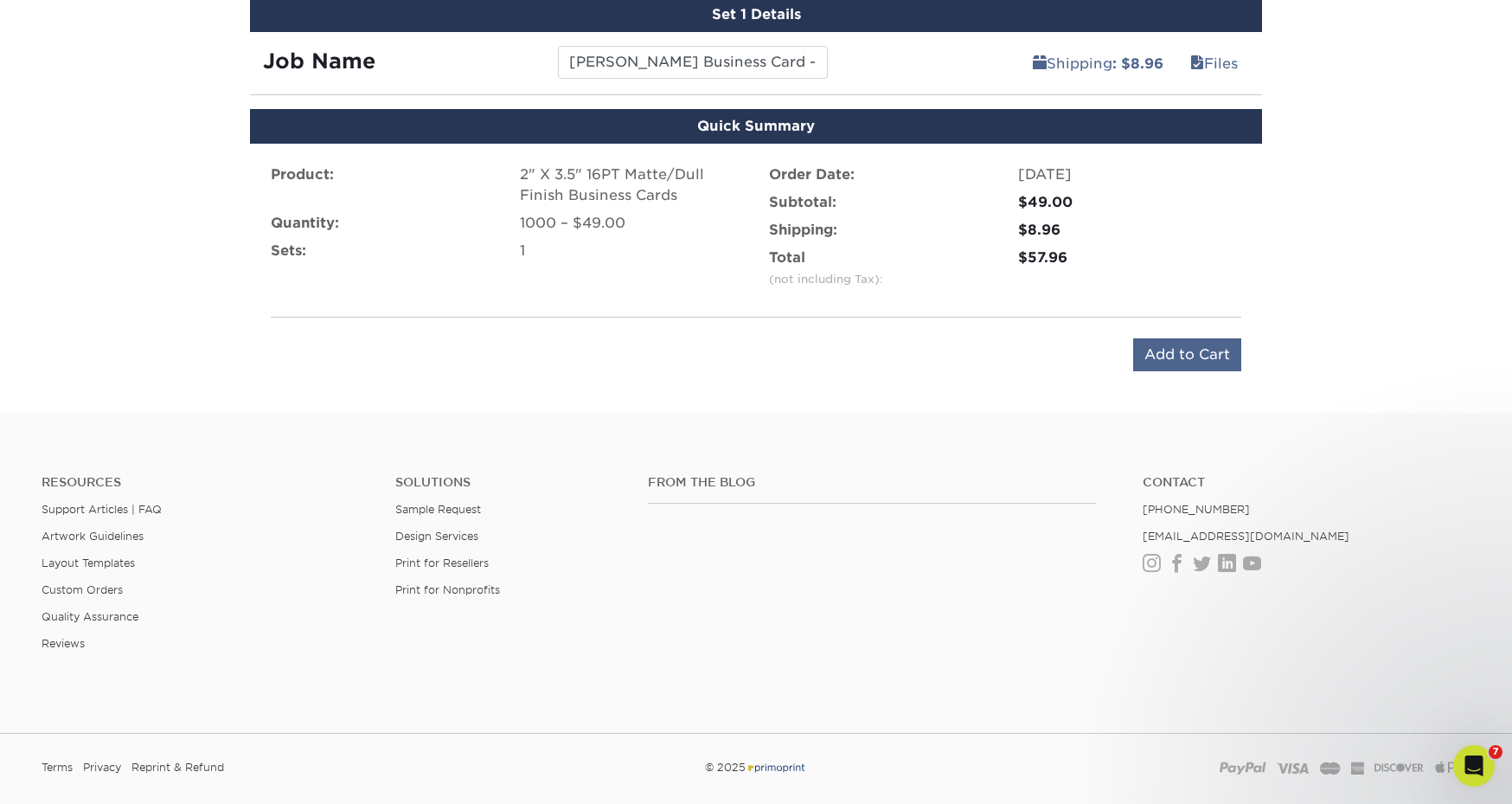
click at [1166, 355] on input "Add to Cart" at bounding box center [1187, 354] width 109 height 33
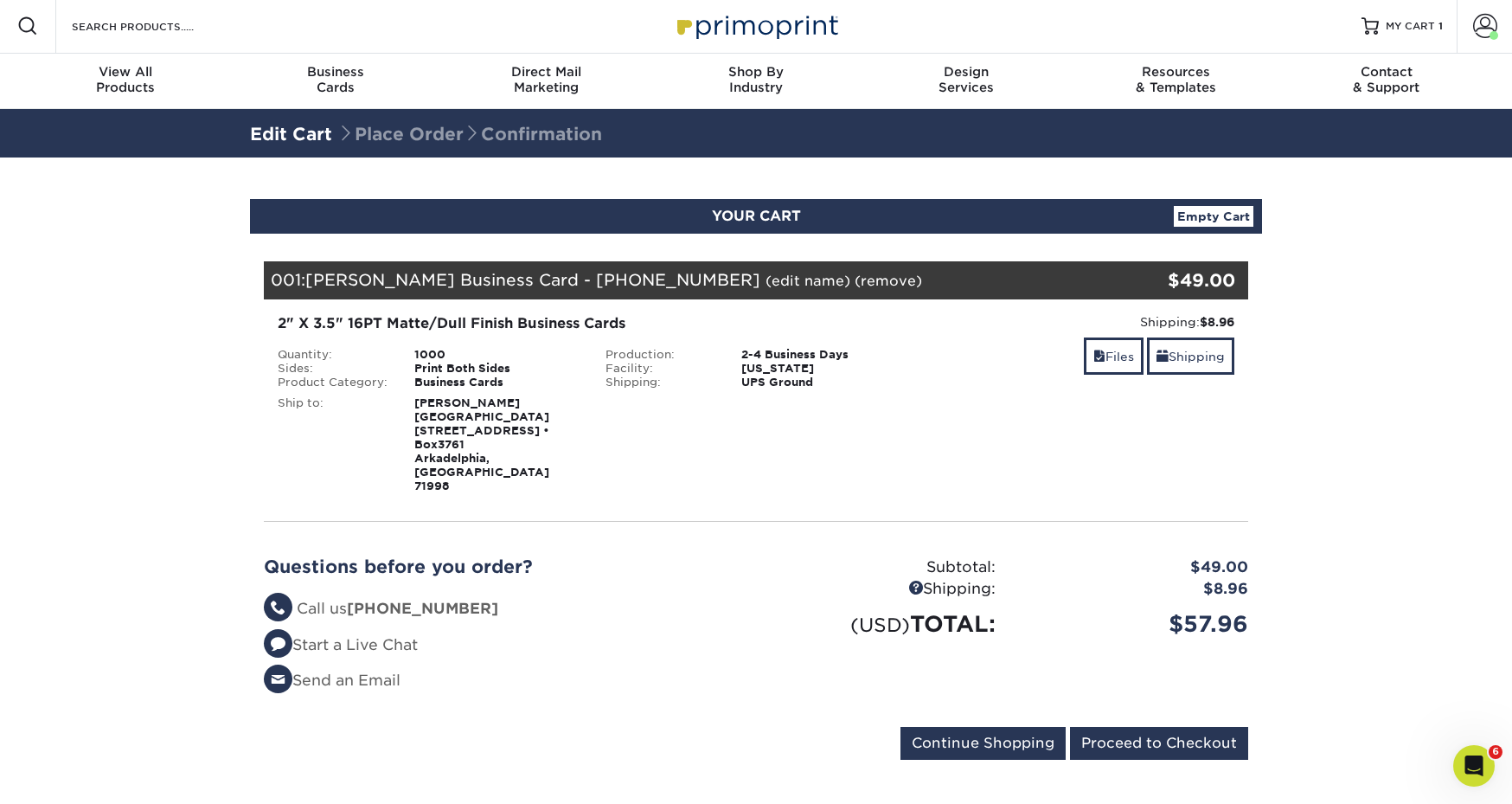
scroll to position [1, 0]
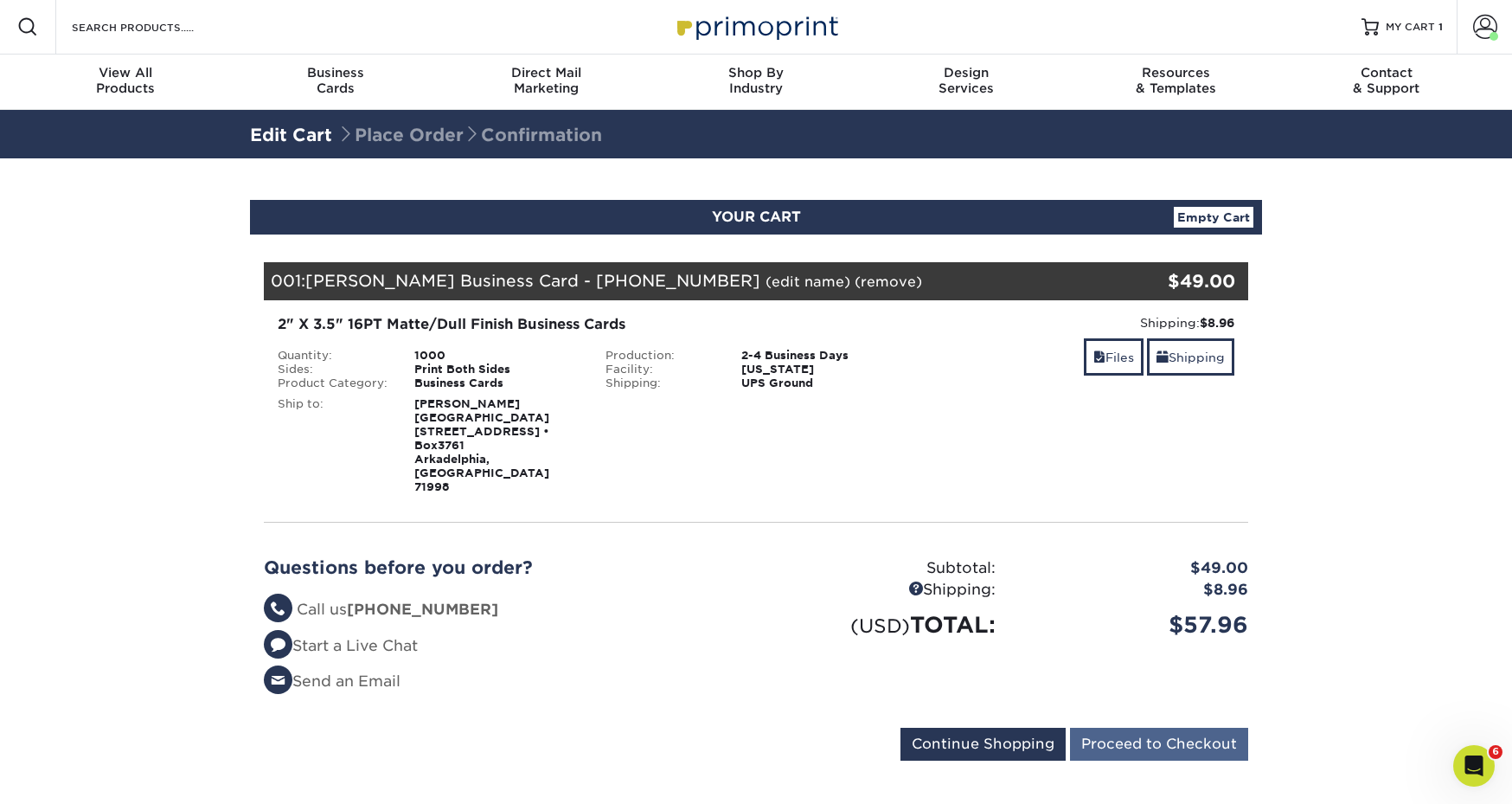
click at [1122, 728] on input "Proceed to Checkout" at bounding box center [1159, 744] width 179 height 33
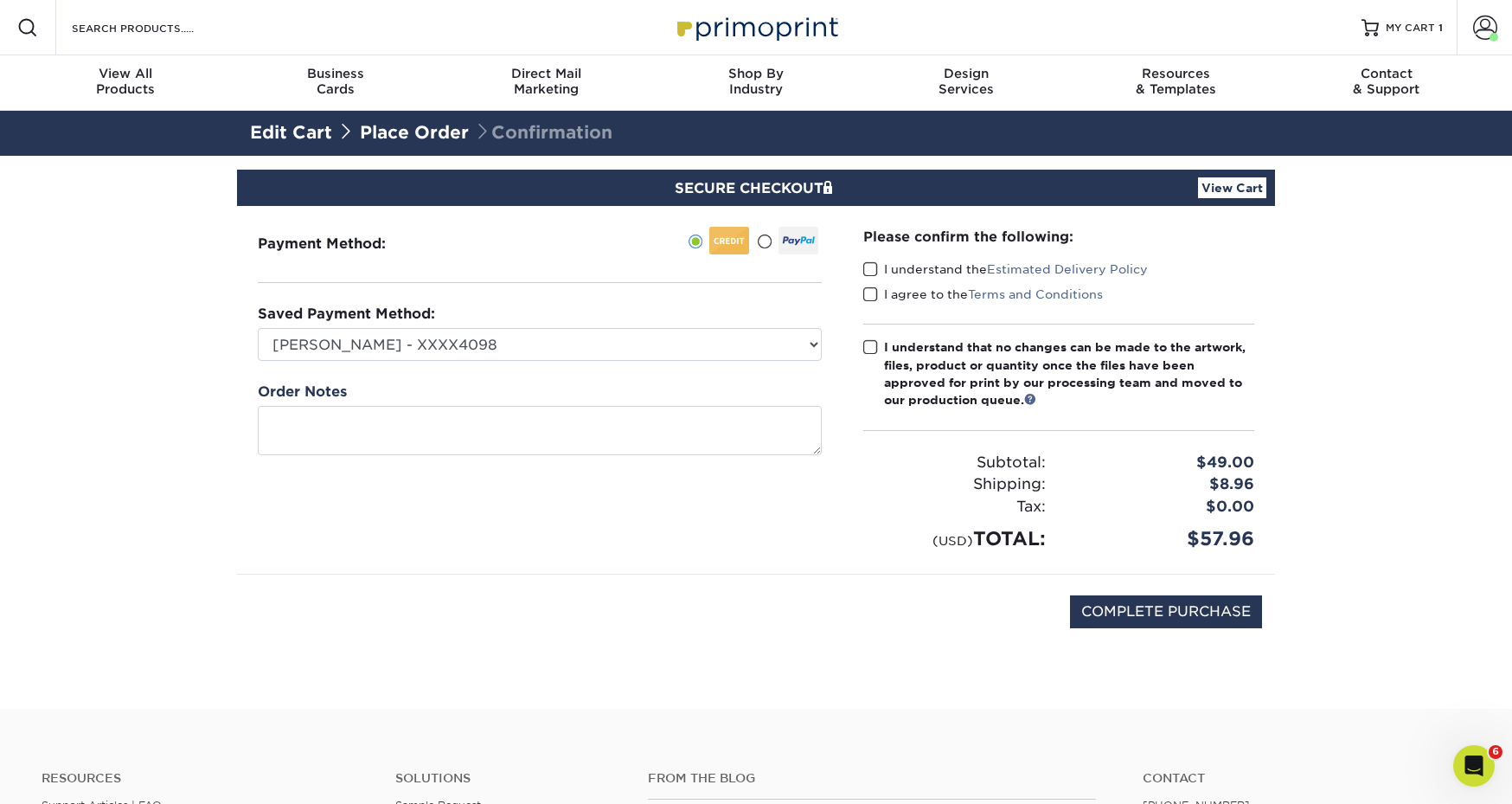
click at [870, 263] on span at bounding box center [870, 269] width 14 height 16
click at [0, 0] on input "I understand the Estimated Delivery Policy" at bounding box center [0, 0] width 0 height 0
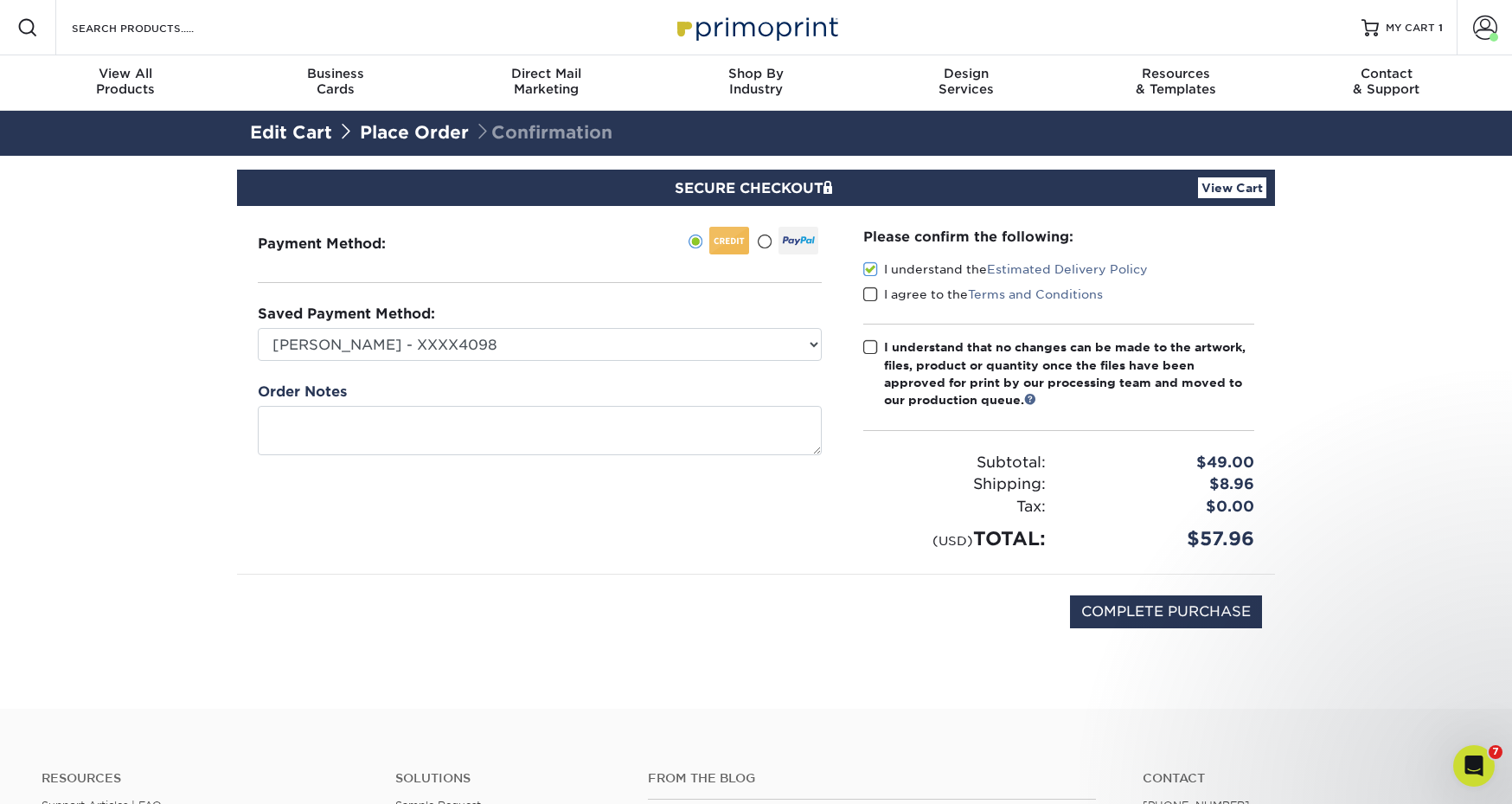
click at [874, 295] on span at bounding box center [870, 294] width 14 height 16
click at [0, 0] on input "I agree to the Terms and Conditions" at bounding box center [0, 0] width 0 height 0
click at [875, 346] on span at bounding box center [870, 347] width 14 height 16
click at [0, 0] on input "I understand that no changes can be made to the artwork, files, product or quan…" at bounding box center [0, 0] width 0 height 0
click at [1216, 610] on input "COMPLETE PURCHASE" at bounding box center [1167, 611] width 192 height 33
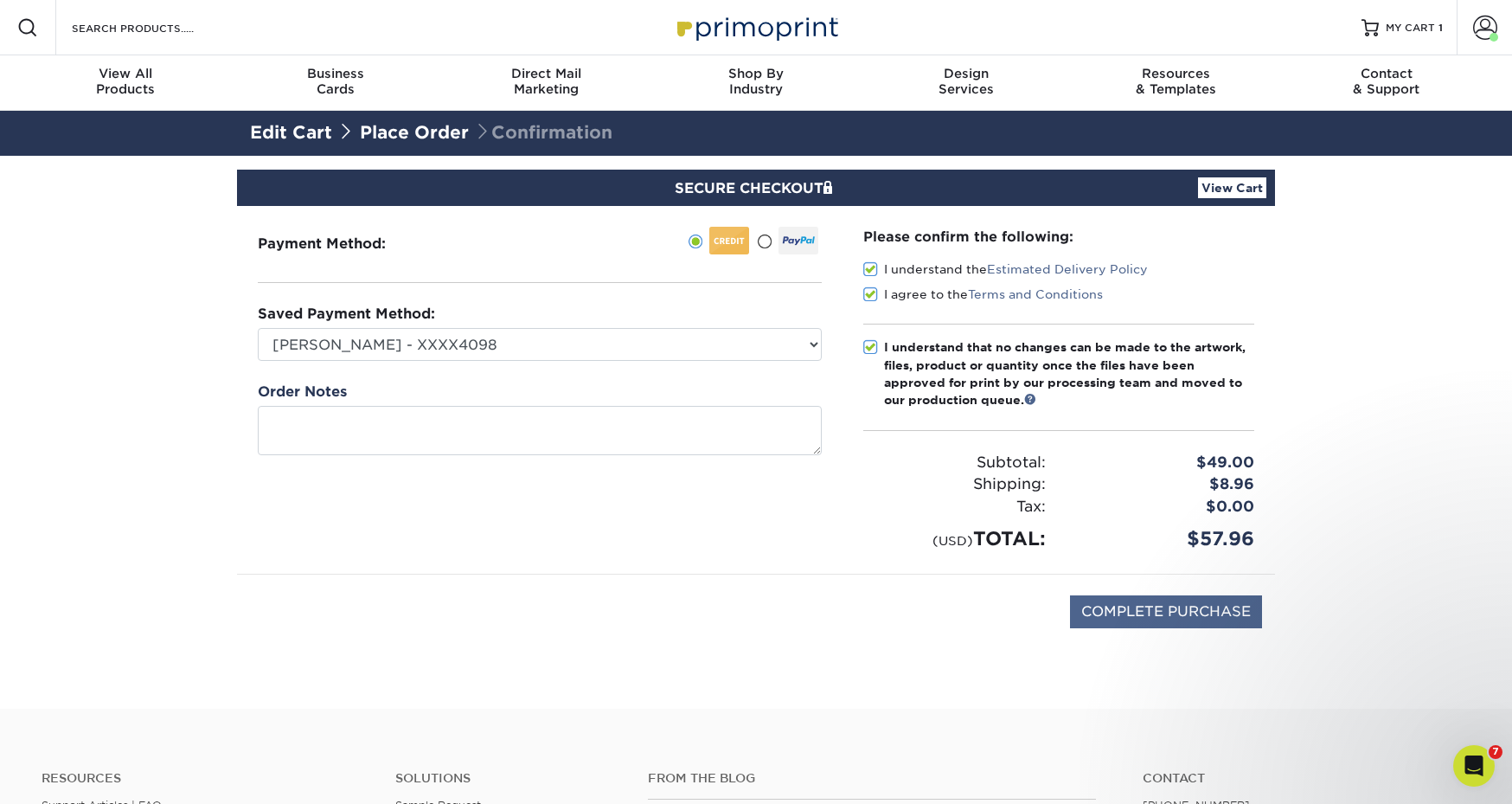
type input "PROCESSING, PLEASE WAIT..."
